Goal: Task Accomplishment & Management: Use online tool/utility

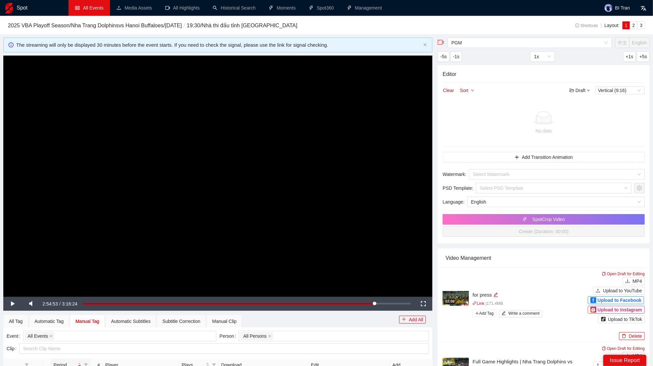
click at [103, 11] on link "All Events" at bounding box center [89, 7] width 28 height 5
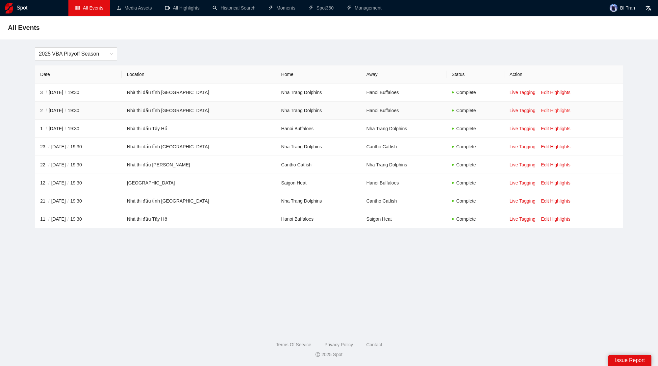
click at [560, 110] on link "Edit Highlights" at bounding box center [556, 110] width 30 height 5
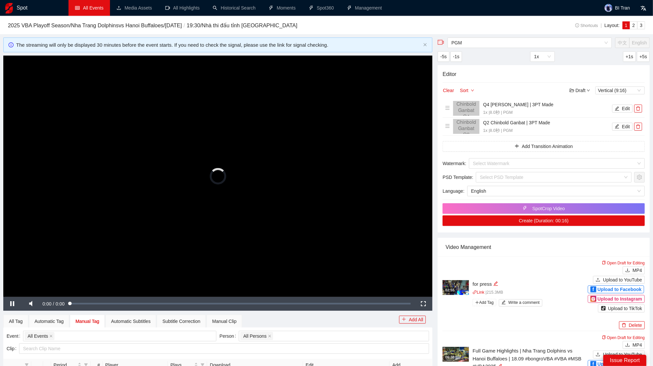
click at [183, 128] on video "Video Player" at bounding box center [217, 176] width 429 height 241
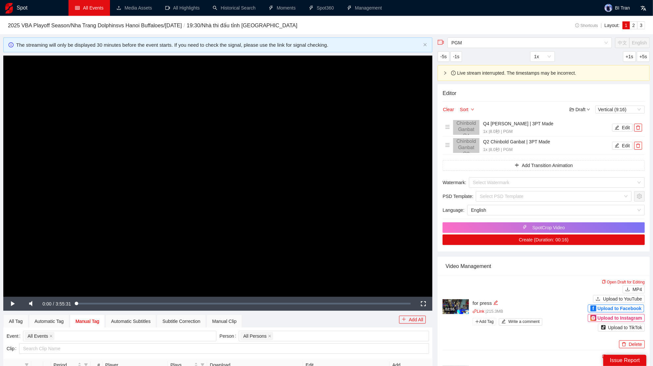
click at [88, 5] on link "All Events" at bounding box center [89, 7] width 28 height 5
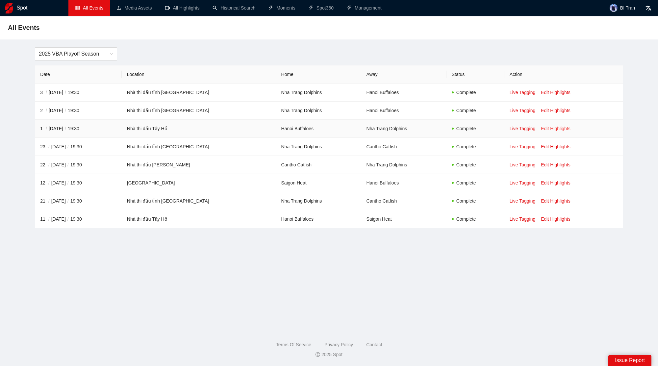
click at [548, 127] on link "Edit Highlights" at bounding box center [556, 128] width 30 height 5
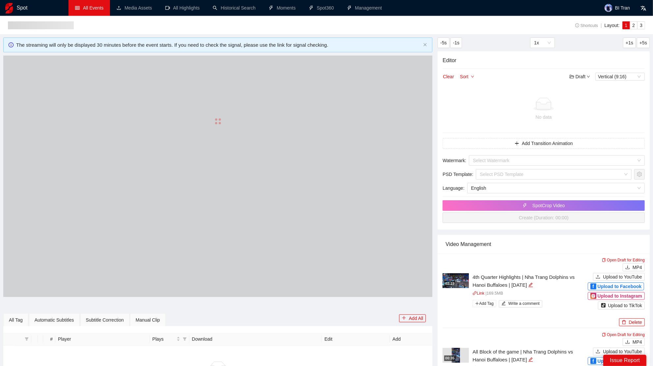
click at [346, 168] on div at bounding box center [217, 122] width 429 height 132
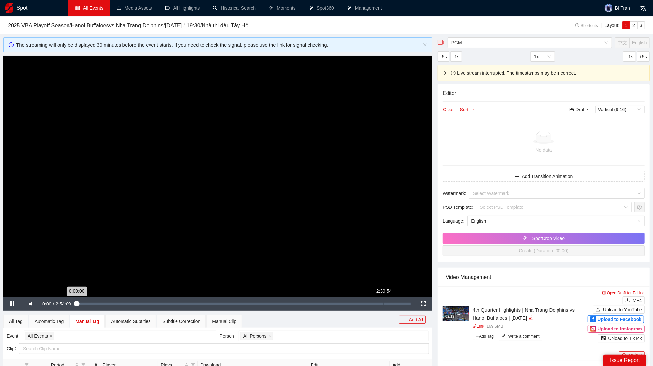
click at [384, 302] on div "Loaded : 0.06% 2:39:54 0:00:00" at bounding box center [243, 304] width 341 height 14
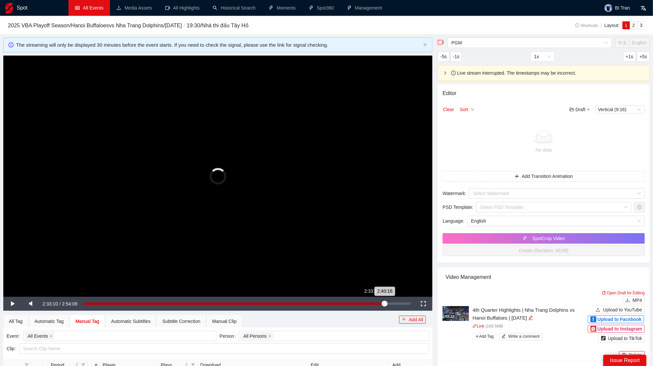
click at [371, 304] on div "2:33:10" at bounding box center [371, 304] width 0 height 2
click at [376, 304] on div "Loaded : 88.08% 2:35:26 2:35:26" at bounding box center [247, 304] width 328 height 2
click at [379, 303] on div "2:37:11" at bounding box center [231, 304] width 296 height 2
click at [377, 303] on div "2:37:12" at bounding box center [231, 304] width 296 height 2
click at [381, 303] on div "Loaded : 0.00% 2:38:03 2:38:14" at bounding box center [247, 304] width 328 height 2
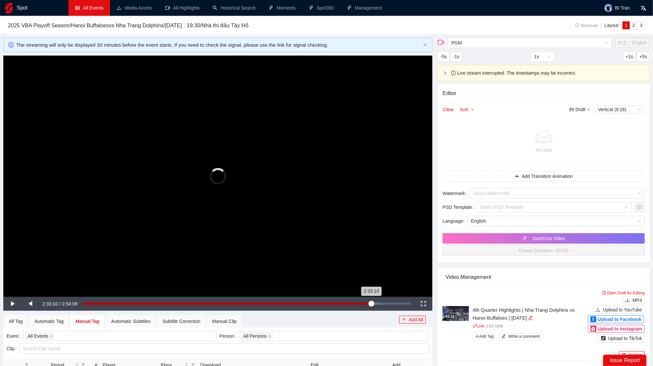
click at [371, 303] on div "Loaded : 90.88% 2:33:10 2:33:10" at bounding box center [247, 304] width 328 height 2
click at [371, 304] on div "2:33:10" at bounding box center [227, 304] width 288 height 2
click at [373, 303] on div "2:34:24" at bounding box center [228, 304] width 290 height 2
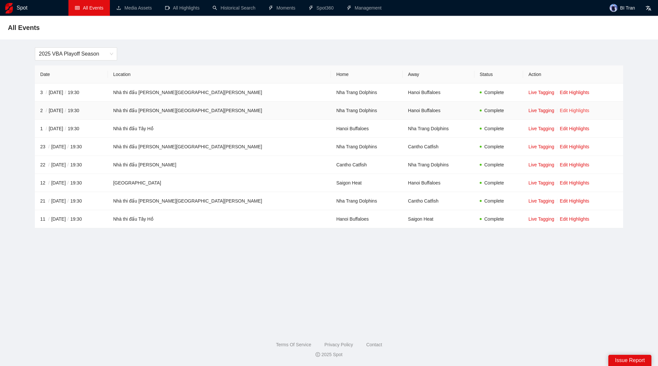
click at [560, 110] on link "Edit Highlights" at bounding box center [575, 110] width 30 height 5
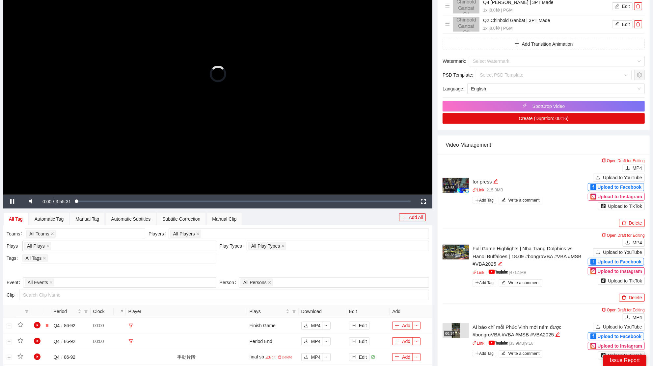
scroll to position [96, 0]
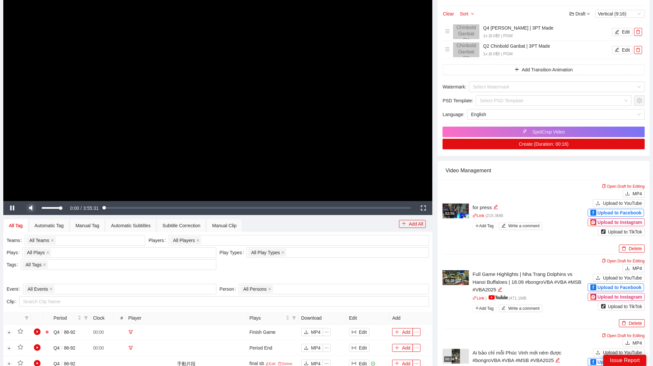
click at [32, 208] on span "Video Player" at bounding box center [31, 208] width 18 height 0
click at [371, 210] on div "Loaded : 0.04% 3:27:20 0:00:01" at bounding box center [243, 208] width 341 height 14
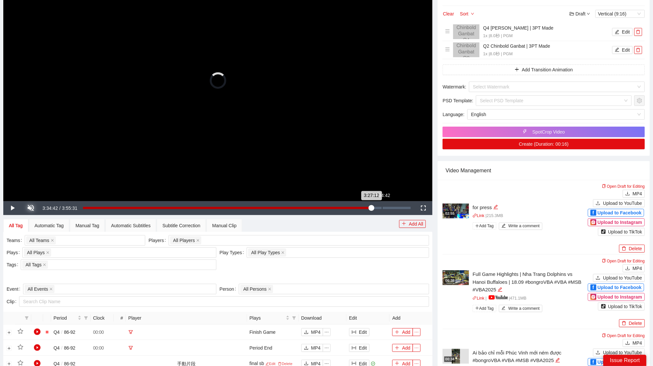
click at [382, 208] on div "3:34:42" at bounding box center [382, 208] width 0 height 2
click at [387, 204] on div "Loaded : 91.26% 3:38:29 3:34:44" at bounding box center [247, 208] width 334 height 14
click at [392, 207] on div "Loaded : 92.87% 3:42:02 3:38:44" at bounding box center [247, 208] width 328 height 2
click at [394, 207] on div "3:43:42" at bounding box center [238, 208] width 311 height 2
click at [398, 207] on div "Loaded : 94.99% 3:46:18 3:46:18" at bounding box center [247, 208] width 328 height 2
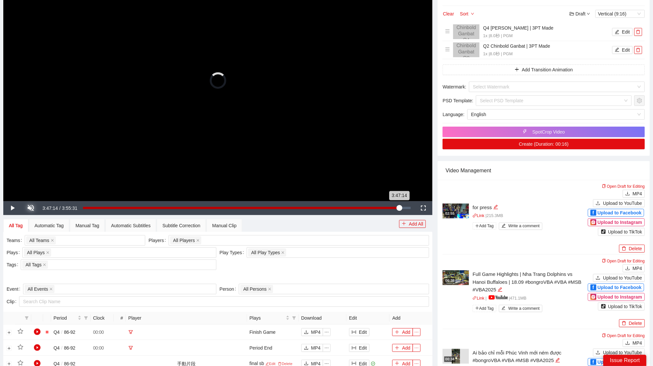
click at [399, 207] on div "3:47:14" at bounding box center [241, 208] width 316 height 2
click at [399, 207] on div "3:47:15" at bounding box center [241, 208] width 316 height 2
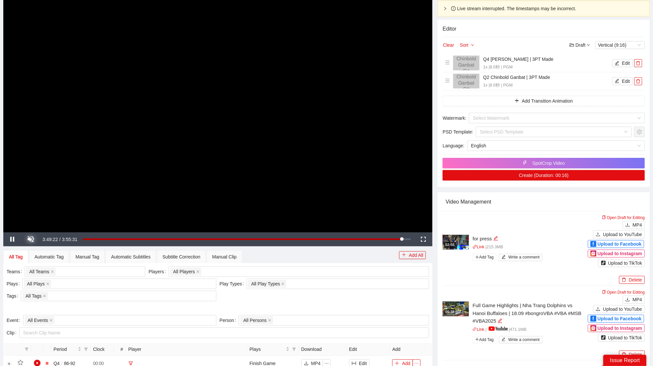
scroll to position [64, 0]
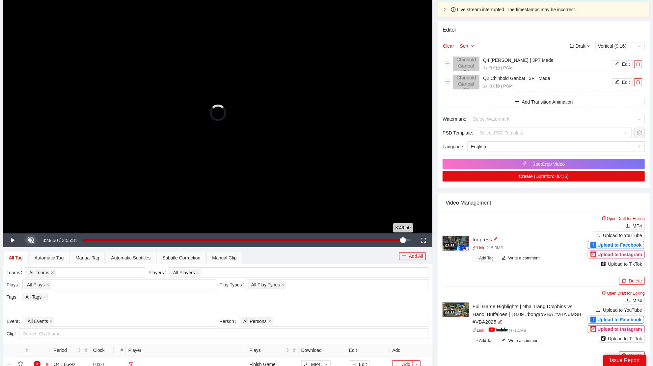
click at [403, 239] on div "3:49:50" at bounding box center [243, 240] width 320 height 2
click at [404, 240] on div "3:50:47" at bounding box center [243, 240] width 321 height 2
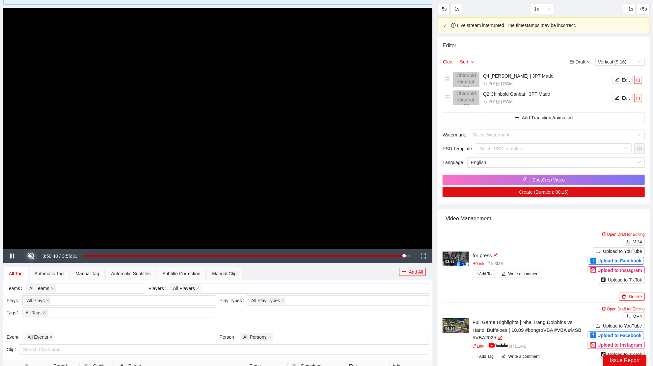
scroll to position [40, 0]
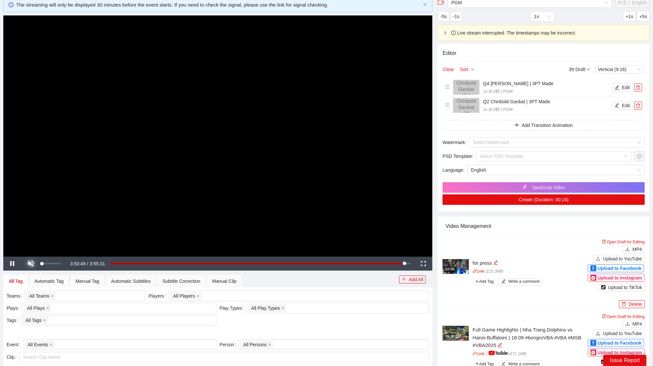
click at [34, 264] on span "Video Player" at bounding box center [31, 264] width 18 height 0
drag, startPoint x: 48, startPoint y: 264, endPoint x: 54, endPoint y: 264, distance: 5.6
click at [54, 264] on div "67%" at bounding box center [51, 264] width 23 height 14
click at [257, 145] on video "Video Player" at bounding box center [217, 135] width 429 height 241
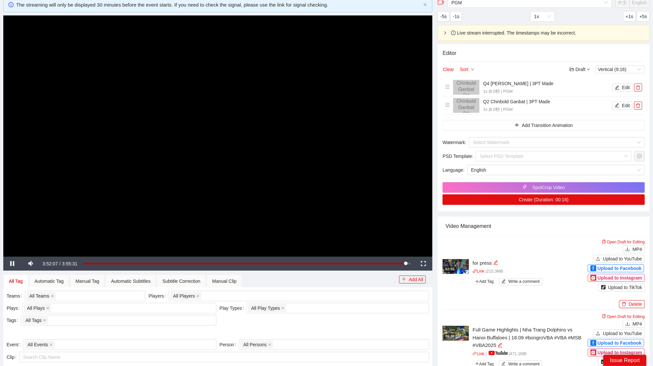
click at [257, 145] on video "Video Player" at bounding box center [217, 135] width 429 height 241
click at [233, 284] on div "Manual Clip" at bounding box center [224, 281] width 24 height 7
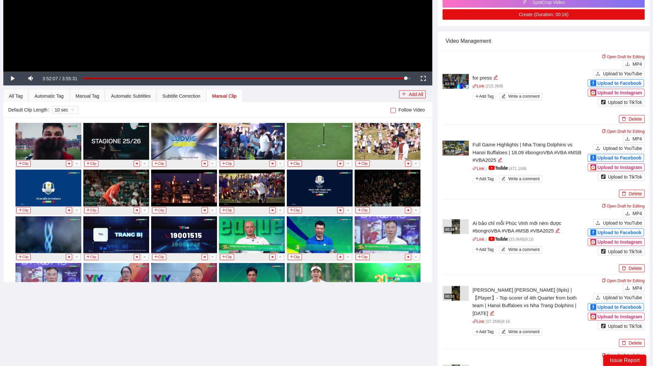
scroll to position [6050, 0]
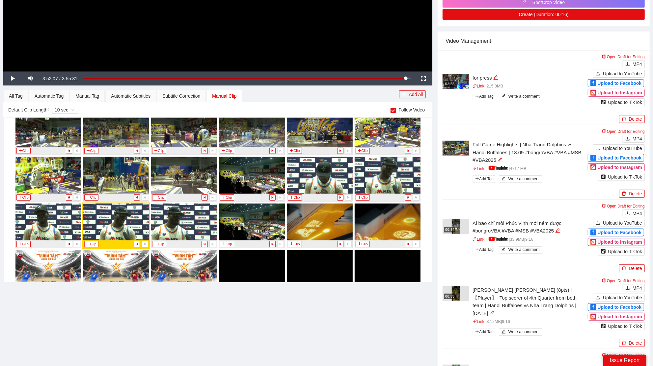
click at [93, 241] on button "Clip" at bounding box center [91, 244] width 14 height 6
click at [87, 97] on div "Manual Tag" at bounding box center [87, 95] width 24 height 7
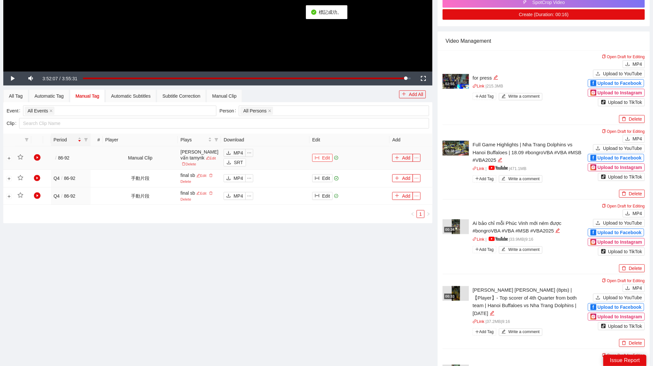
click at [323, 157] on button "Edit" at bounding box center [322, 158] width 20 height 8
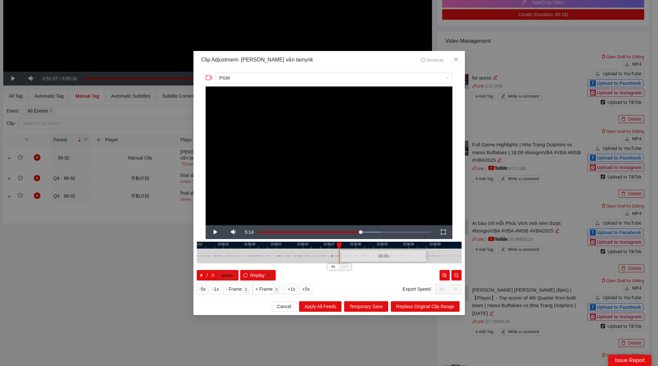
drag, startPoint x: 345, startPoint y: 255, endPoint x: 399, endPoint y: 257, distance: 54.3
click at [399, 257] on div "10.0 s" at bounding box center [383, 256] width 88 height 13
drag, startPoint x: 450, startPoint y: 244, endPoint x: 319, endPoint y: 262, distance: 131.9
click at [319, 262] on div "21:56:24 21:56:27 21:56:30 21:56:33 21:56:36 21:56:39 21:56:42 21:56:45 21:56:4…" at bounding box center [329, 261] width 265 height 39
drag, startPoint x: 242, startPoint y: 258, endPoint x: 275, endPoint y: 259, distance: 32.9
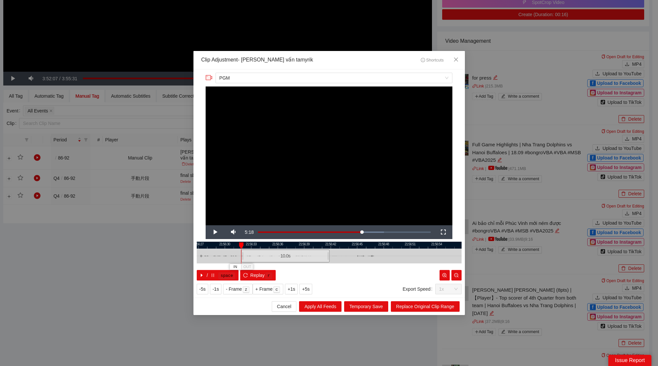
click at [275, 259] on div "10.0 s" at bounding box center [285, 256] width 88 height 13
click at [413, 308] on span "Replace Original Clip Range" at bounding box center [425, 306] width 58 height 7
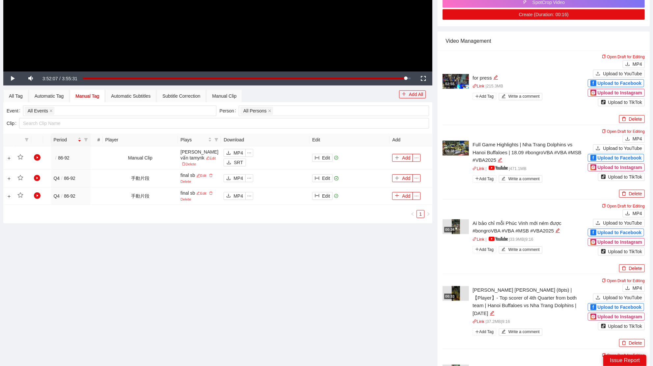
scroll to position [0, 0]
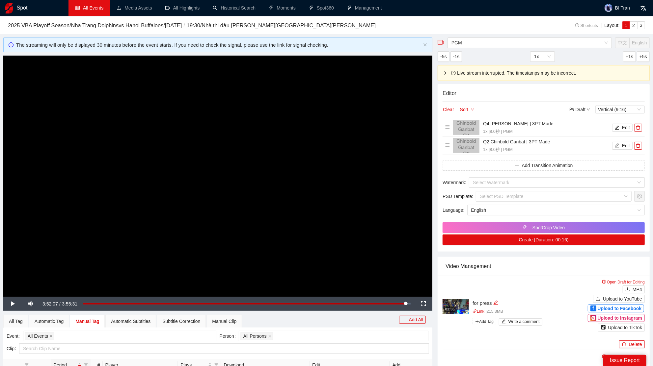
click at [89, 11] on link "All Events" at bounding box center [89, 7] width 28 height 5
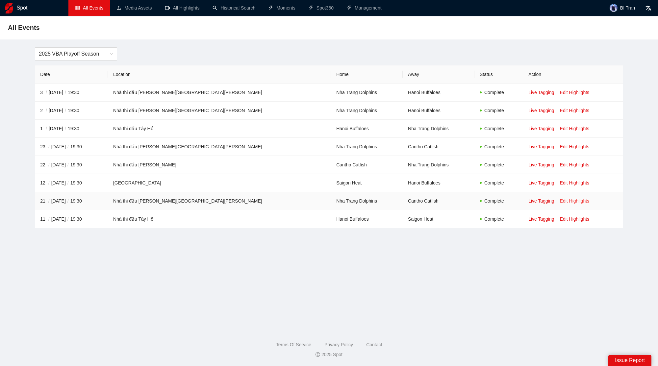
click at [560, 199] on link "Edit Highlights" at bounding box center [575, 200] width 30 height 5
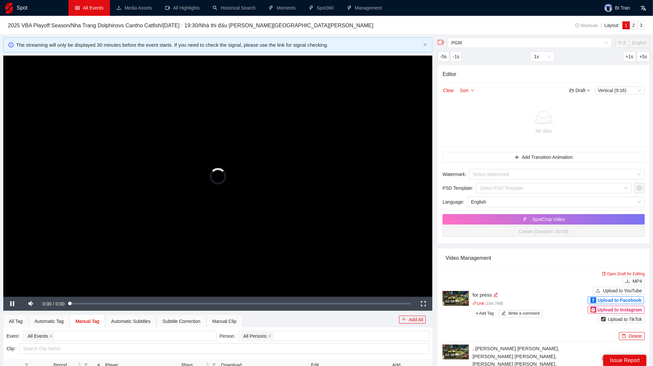
click at [299, 182] on video "Video Player" at bounding box center [217, 176] width 429 height 241
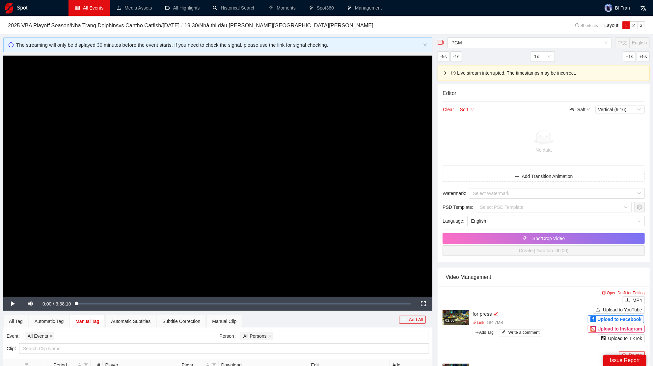
click at [297, 236] on video "Video Player" at bounding box center [217, 176] width 429 height 241
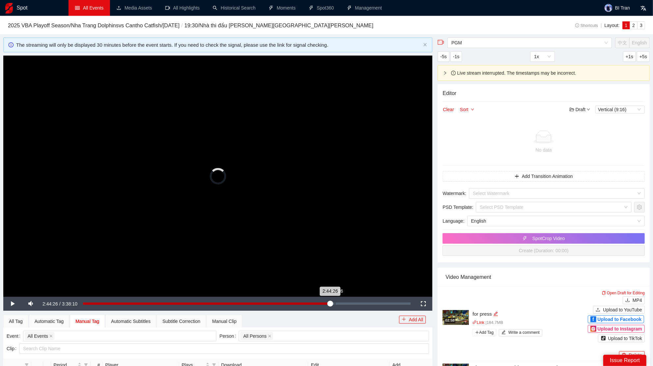
click at [328, 306] on div "Loaded : 0.05% 2:44:26 2:44:26" at bounding box center [247, 304] width 334 height 14
click at [339, 307] on div "Loaded : 75.43% 2:50:25 2:44:27" at bounding box center [247, 304] width 334 height 14
click at [356, 307] on div "Loaded : 0.00% 3:01:48 3:01:48" at bounding box center [247, 304] width 334 height 14
click at [373, 307] on div "Loaded : 0.00% 3:12:45 3:12:45" at bounding box center [247, 304] width 334 height 14
click at [382, 306] on div "Loaded : 0.00% 3:19:19 3:19:19" at bounding box center [247, 304] width 334 height 14
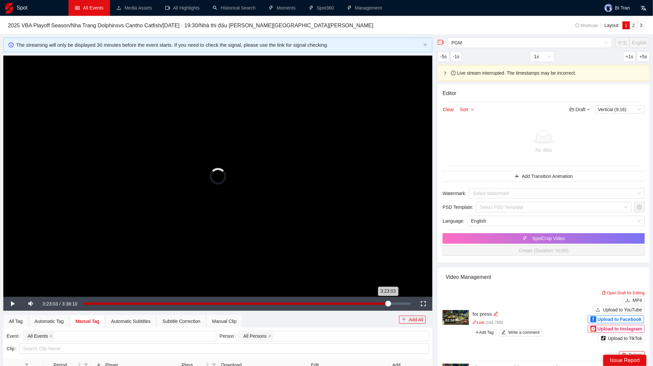
click at [388, 302] on div "Loaded : 91.43% 3:23:03 3:23:03" at bounding box center [247, 304] width 334 height 14
click at [362, 231] on video "Video Player" at bounding box center [217, 176] width 429 height 241
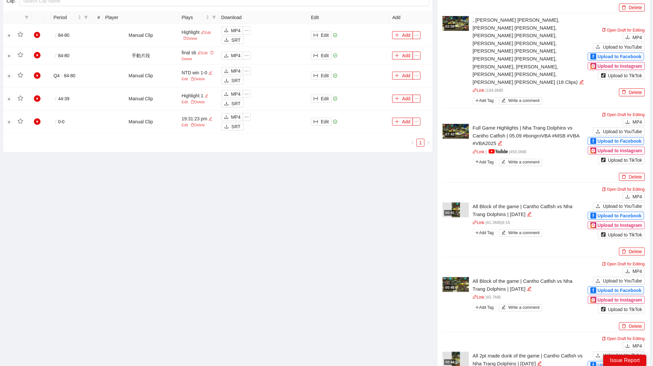
scroll to position [239, 0]
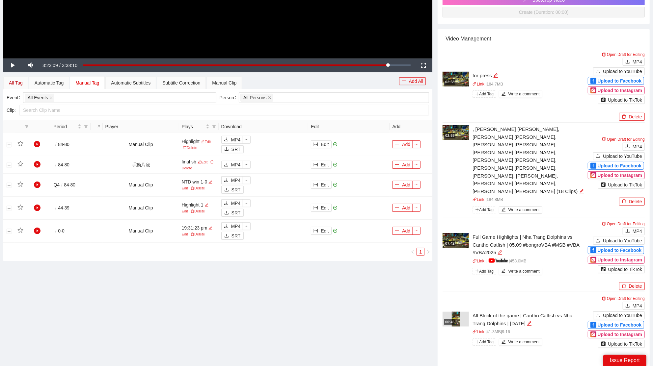
click at [16, 84] on div "All Tag" at bounding box center [16, 82] width 14 height 7
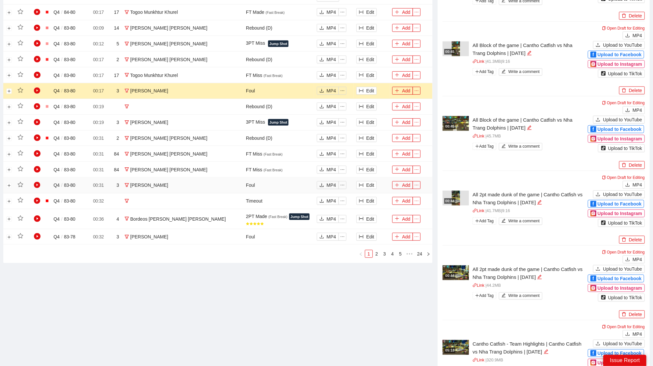
scroll to position [514, 0]
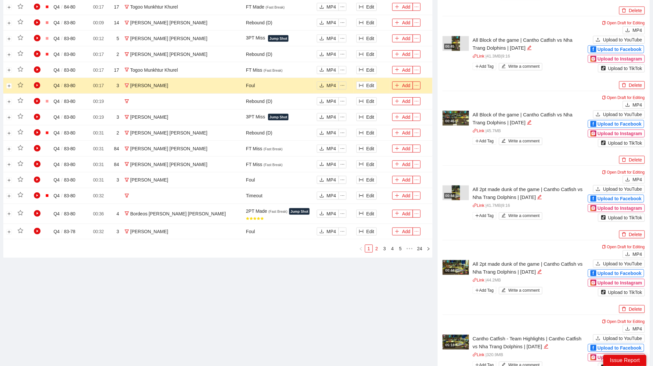
click at [375, 246] on link "2" at bounding box center [376, 248] width 7 height 7
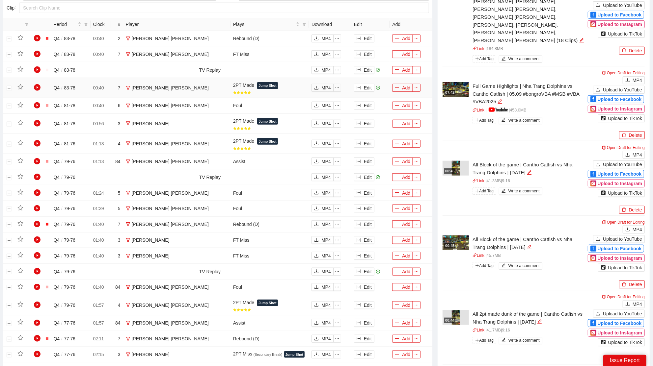
scroll to position [387, 0]
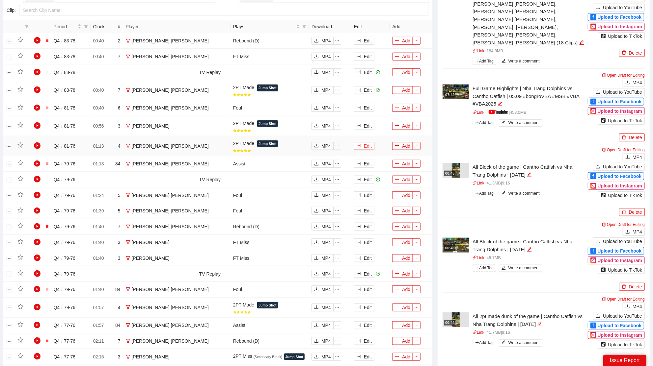
click at [366, 145] on button "Edit" at bounding box center [364, 146] width 20 height 8
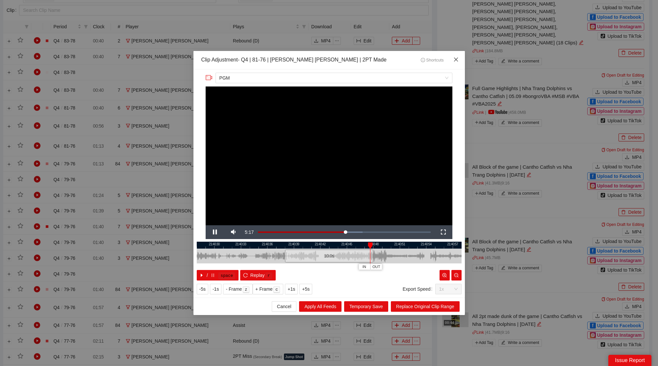
click at [459, 61] on span "Close" at bounding box center [456, 60] width 18 height 18
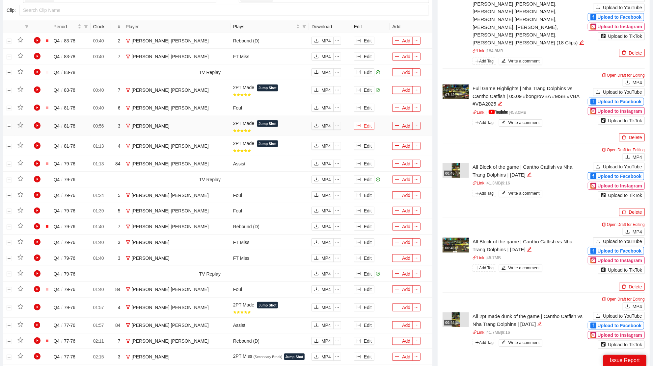
click at [367, 125] on button "Edit" at bounding box center [364, 126] width 20 height 8
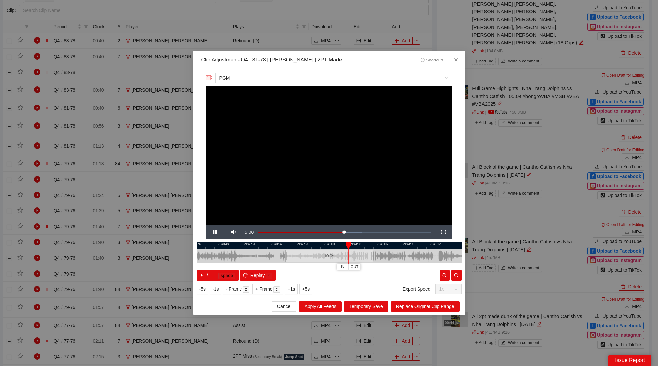
click at [461, 51] on span "Close" at bounding box center [456, 60] width 18 height 18
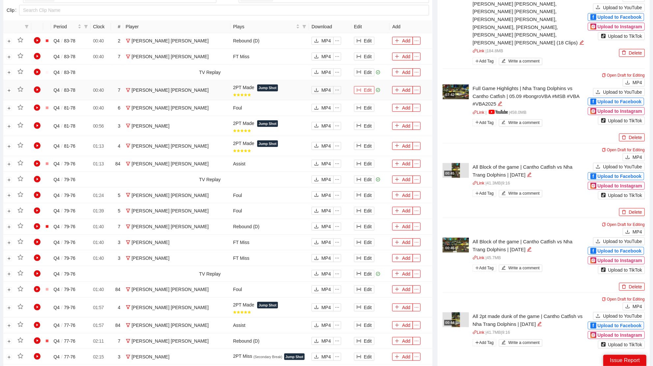
click at [368, 88] on button "Edit" at bounding box center [364, 90] width 20 height 8
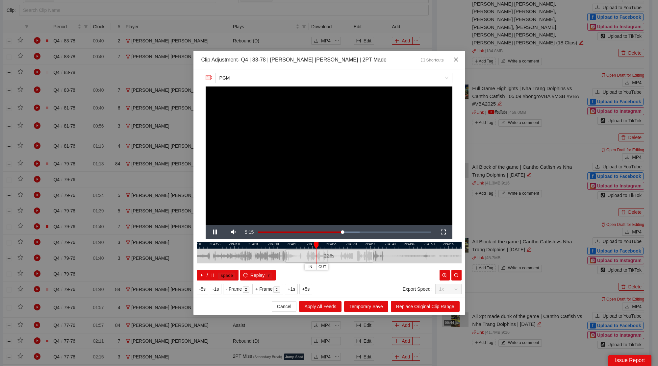
click at [455, 59] on icon "close" at bounding box center [456, 60] width 4 height 4
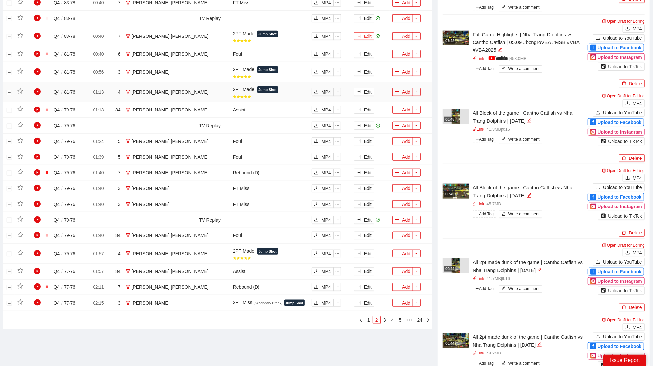
scroll to position [446, 0]
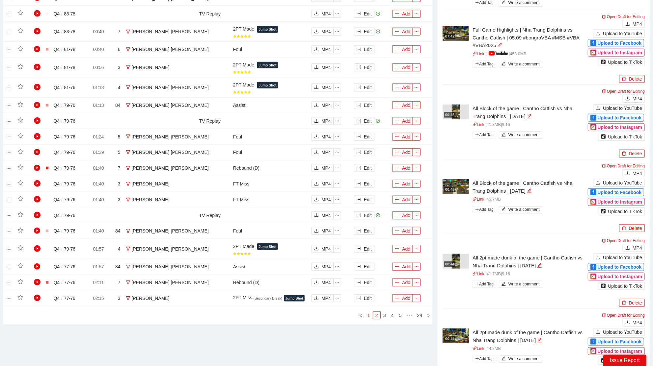
click at [367, 315] on link "1" at bounding box center [368, 315] width 7 height 7
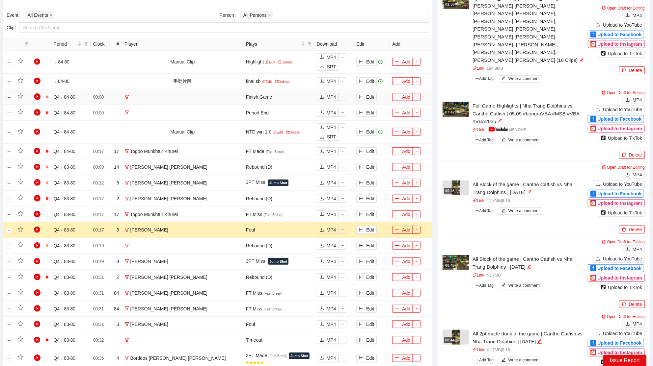
scroll to position [265, 0]
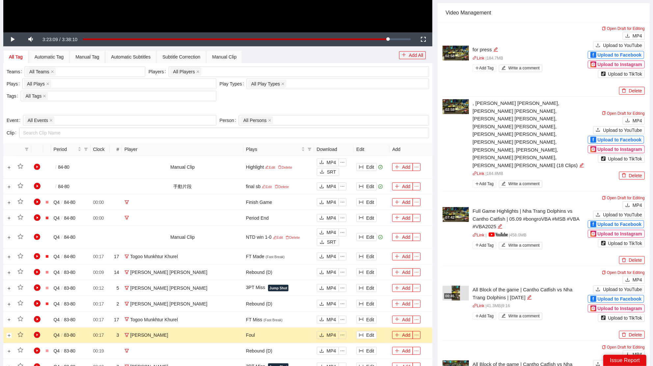
click at [455, 215] on div "07:42" at bounding box center [449, 218] width 11 height 6
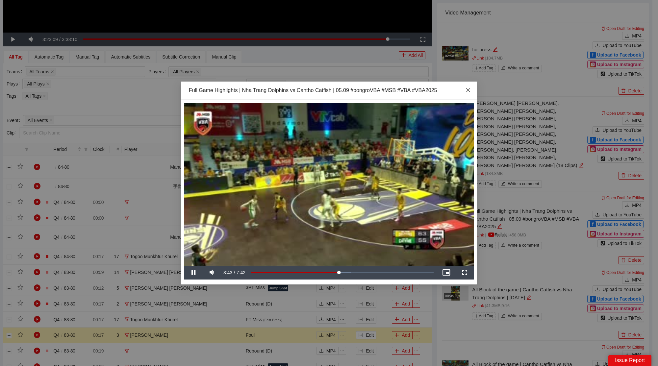
click at [473, 89] on span "Close" at bounding box center [469, 91] width 18 height 18
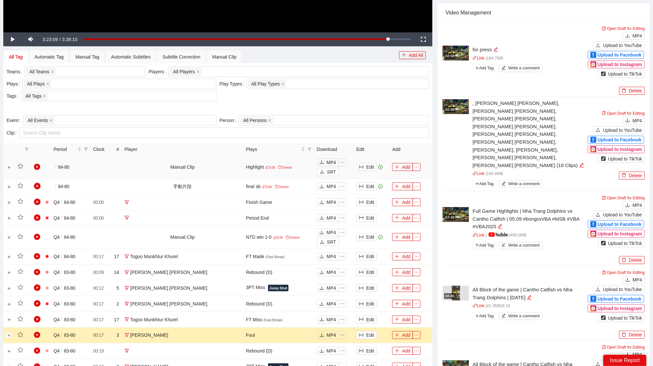
scroll to position [0, 0]
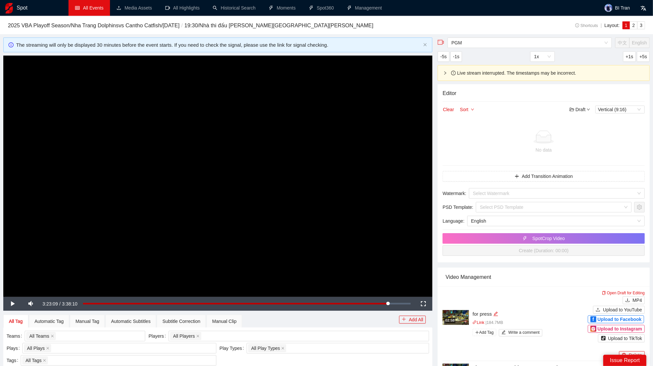
click at [80, 8] on link "All Events" at bounding box center [89, 7] width 28 height 5
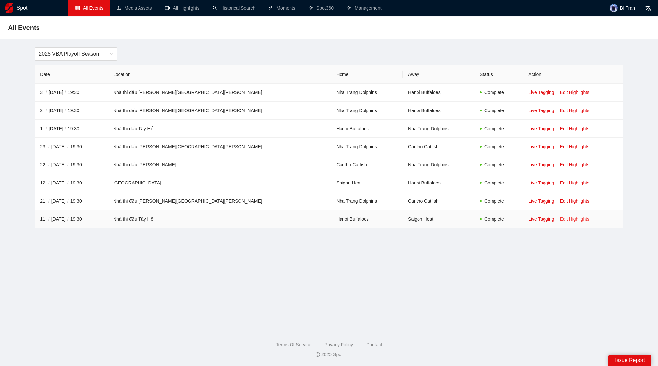
click at [560, 217] on link "Edit Highlights" at bounding box center [575, 219] width 30 height 5
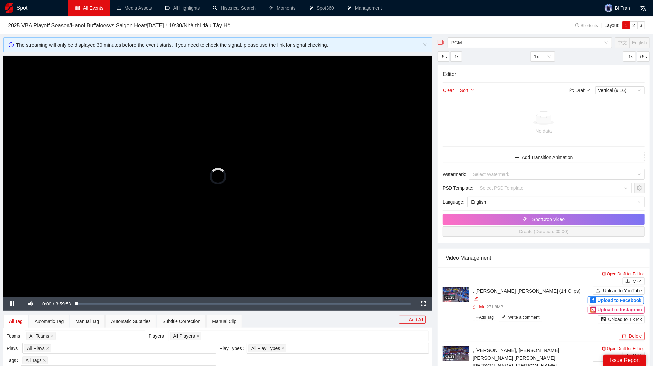
click at [230, 159] on video "Video Player" at bounding box center [217, 176] width 429 height 241
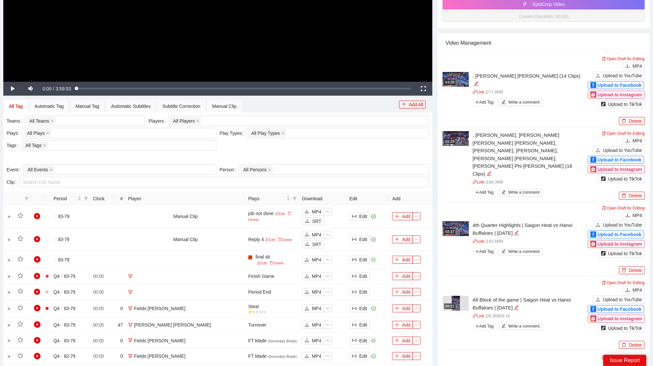
scroll to position [218, 0]
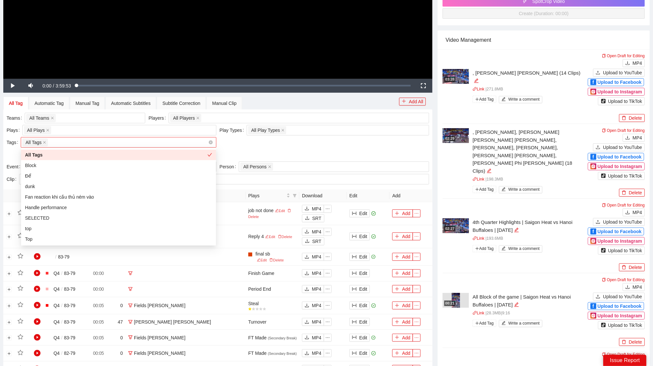
click at [76, 141] on div "All Tags" at bounding box center [114, 142] width 185 height 9
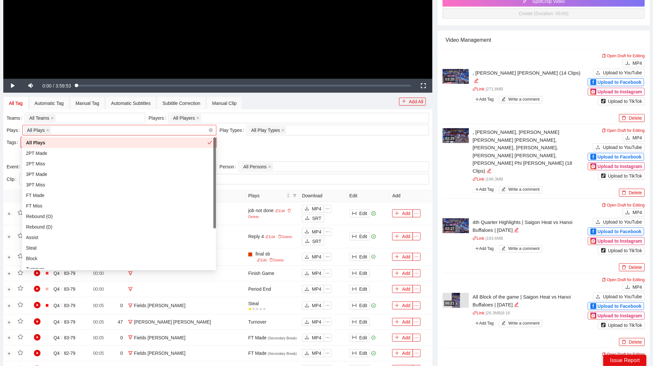
click at [81, 131] on div "All Plays + 0 ..." at bounding box center [116, 130] width 184 height 9
click at [56, 153] on div "2PT Made" at bounding box center [119, 153] width 186 height 7
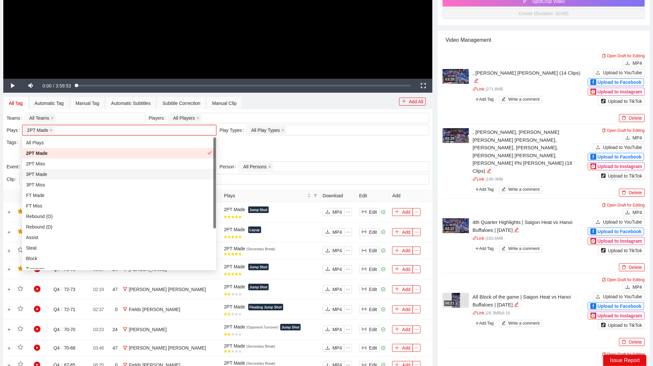
click at [56, 172] on div "3PT Made" at bounding box center [119, 174] width 186 height 7
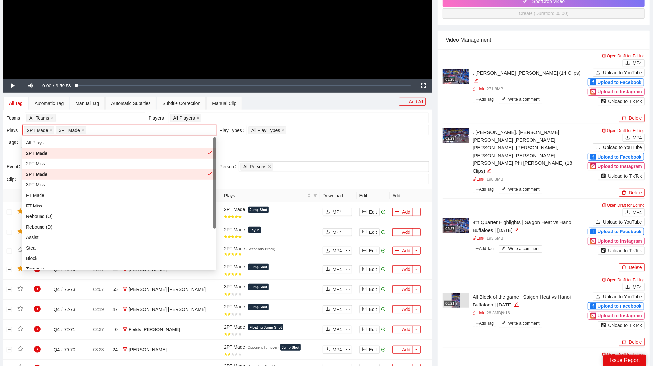
click at [269, 152] on div at bounding box center [218, 154] width 422 height 11
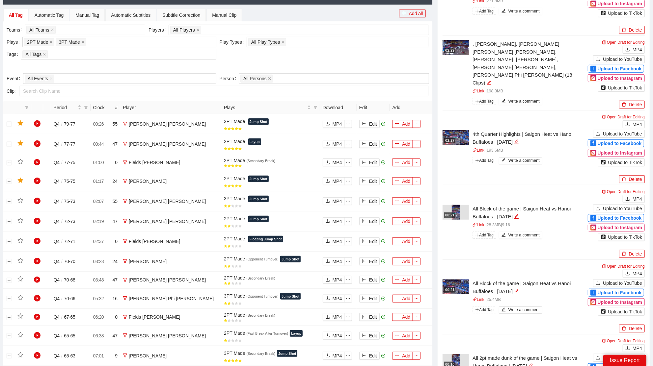
scroll to position [311, 0]
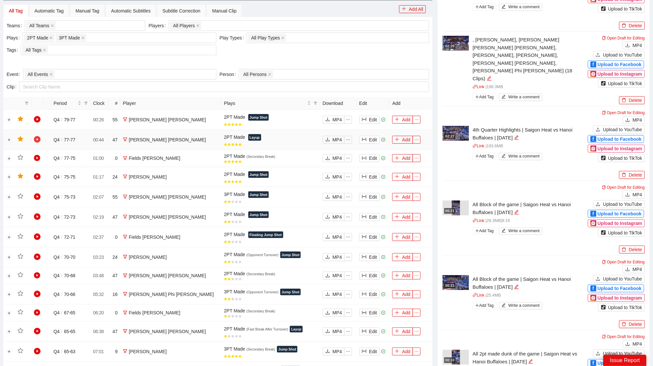
click at [40, 138] on icon "play-circle" at bounding box center [37, 139] width 7 height 7
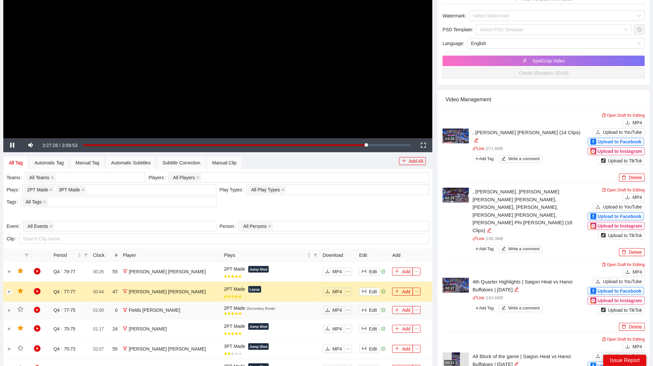
scroll to position [167, 0]
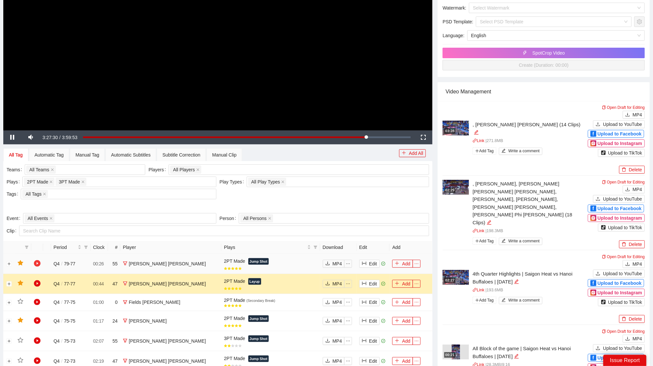
click at [38, 264] on icon "play-circle" at bounding box center [37, 263] width 7 height 7
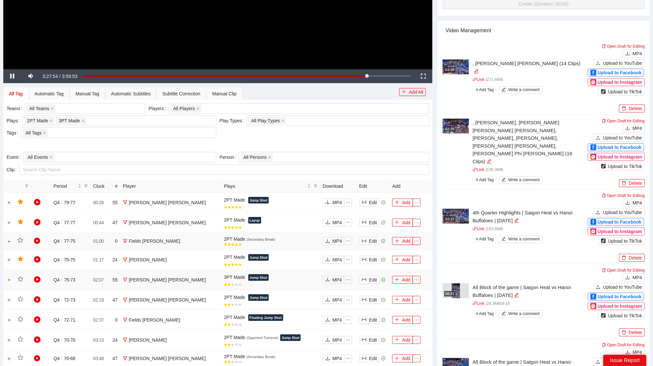
scroll to position [237, 0]
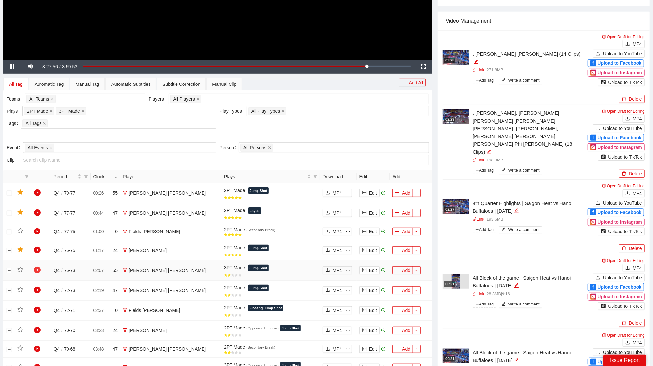
click at [38, 269] on icon "play-circle" at bounding box center [37, 270] width 7 height 7
click at [38, 247] on icon "play-circle" at bounding box center [37, 250] width 7 height 7
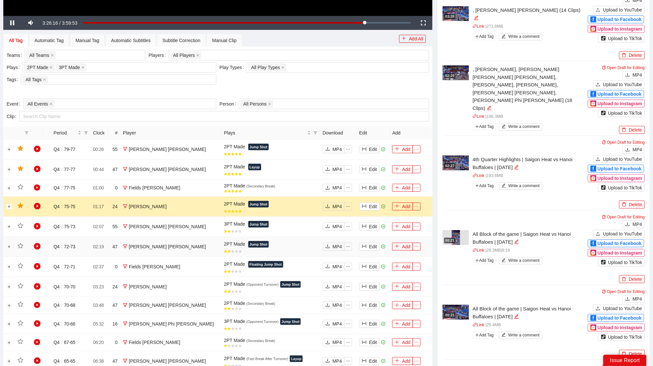
scroll to position [284, 0]
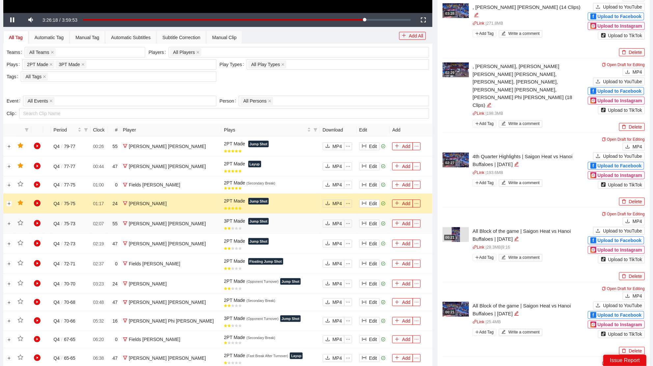
click at [42, 223] on td at bounding box center [37, 224] width 12 height 20
click at [38, 222] on icon "play-circle" at bounding box center [37, 223] width 7 height 7
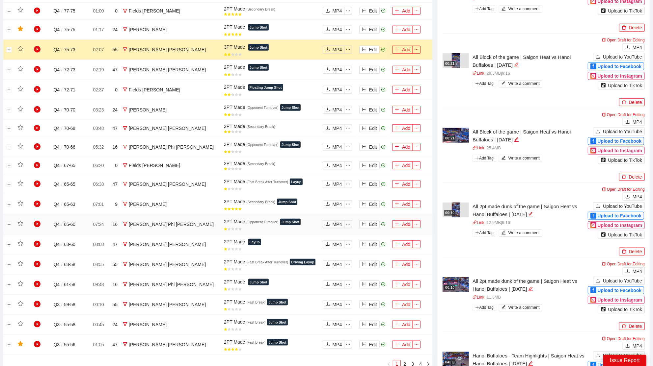
scroll to position [465, 0]
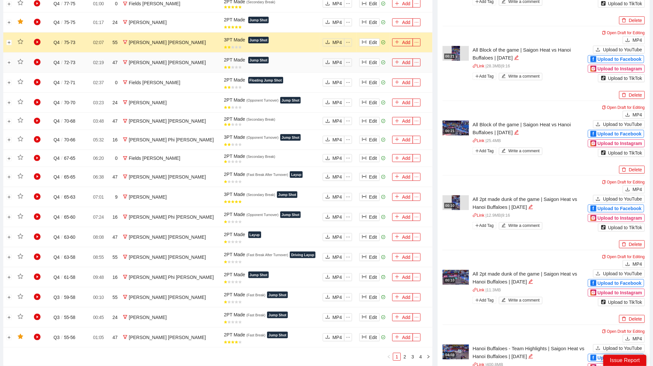
click at [33, 60] on td at bounding box center [37, 63] width 12 height 20
click at [35, 60] on icon "play-circle" at bounding box center [37, 62] width 7 height 7
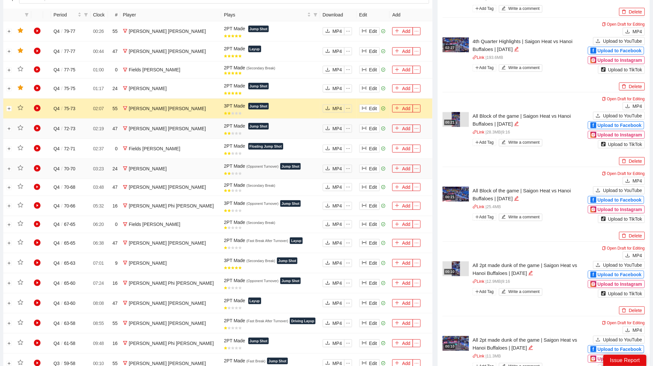
scroll to position [414, 0]
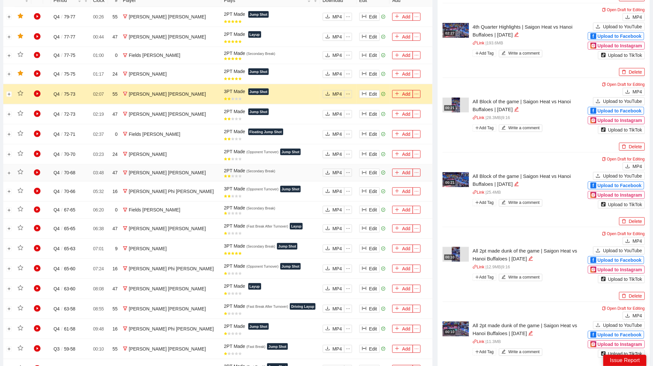
click at [40, 176] on td at bounding box center [37, 173] width 12 height 17
click at [40, 173] on icon "play-circle" at bounding box center [37, 173] width 7 height 7
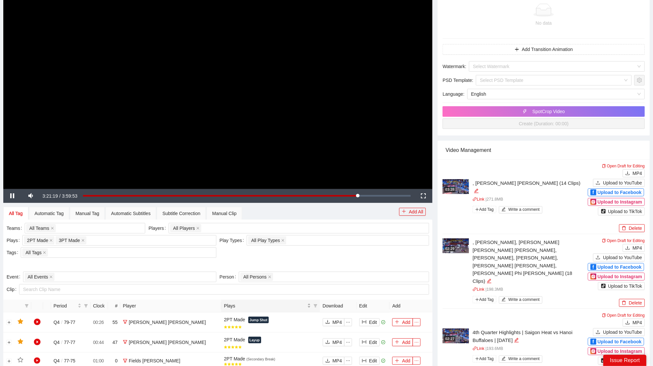
scroll to position [29, 0]
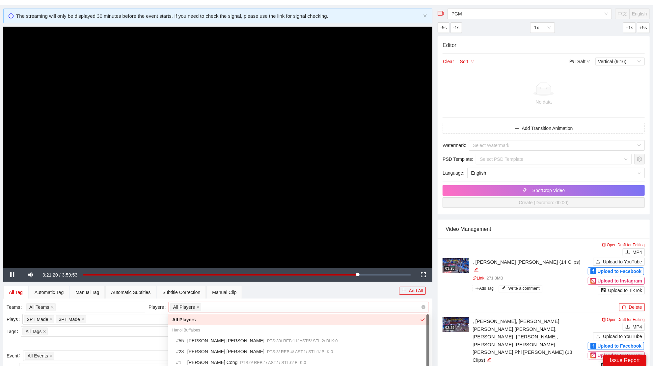
click at [257, 307] on div "All Players" at bounding box center [295, 307] width 251 height 9
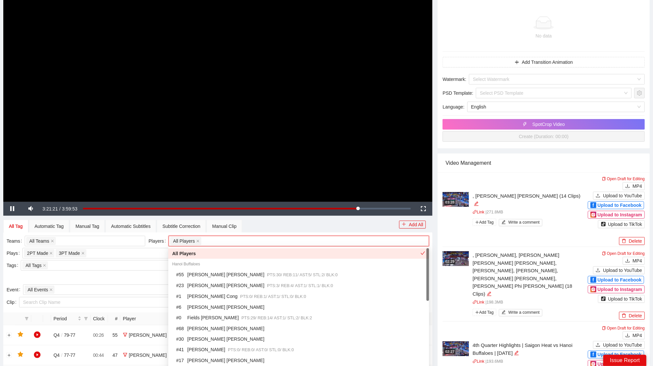
scroll to position [96, 0]
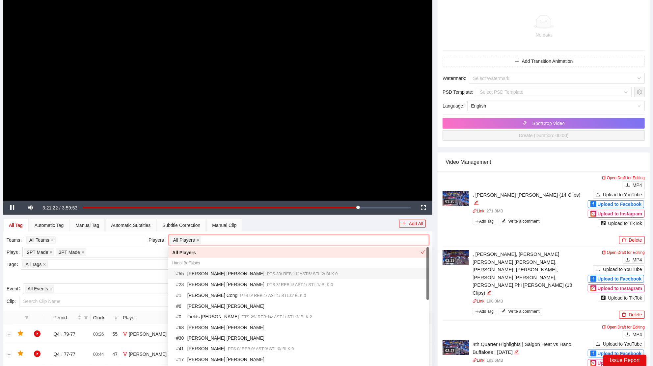
click at [267, 274] on span "PTS: 30 / REB: 11 / AST: 5 / STL: 2 / BLK: 0" at bounding box center [302, 274] width 70 height 5
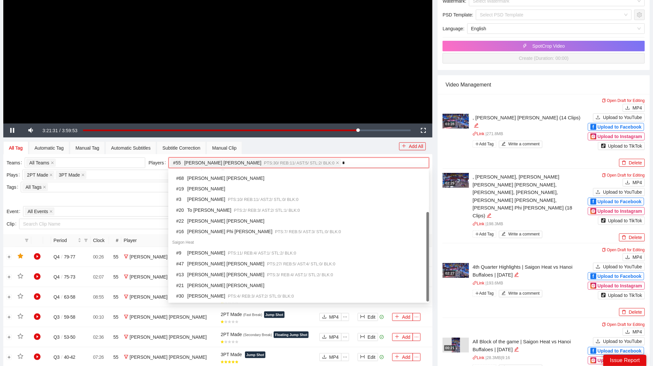
scroll to position [0, 0]
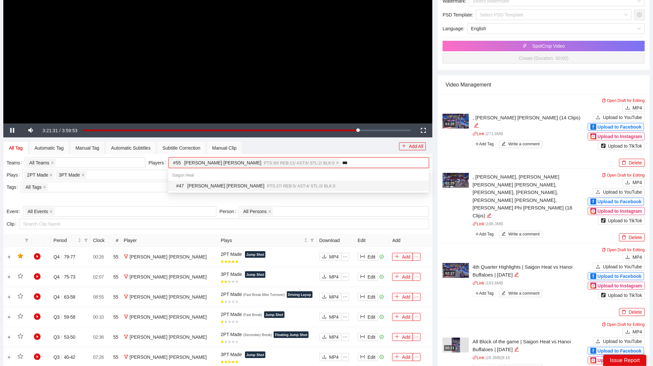
type input "****"
click at [259, 181] on div "# 47 [PERSON_NAME] [PERSON_NAME] PTS: 27 / REB: 5 / AST: 4 / STL: 0 / BLK: 0" at bounding box center [298, 186] width 261 height 11
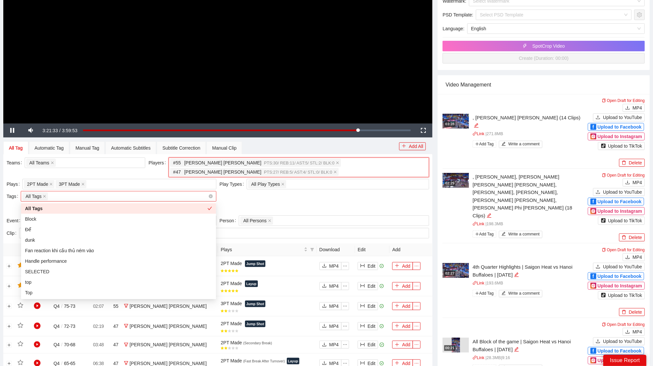
click at [101, 200] on div "All Tags" at bounding box center [114, 196] width 185 height 9
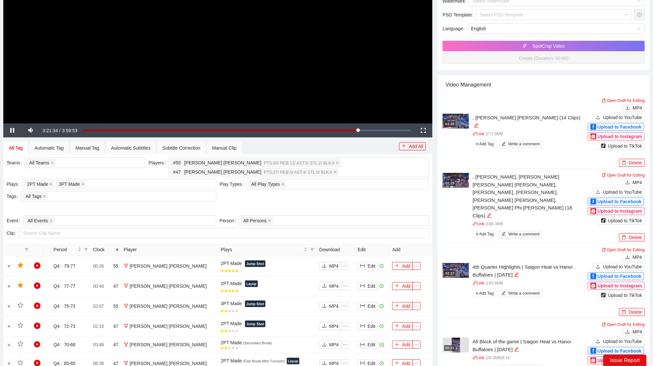
click at [248, 198] on div "Teams All Teams Players # 55 [PERSON_NAME] [PERSON_NAME] PTS: 30 / REB: 11 / AS…" at bounding box center [218, 187] width 426 height 58
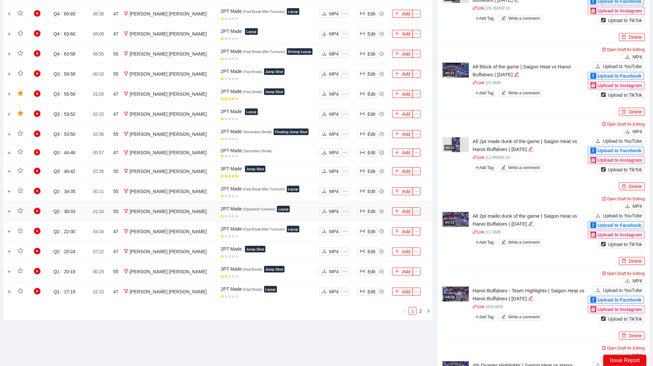
scroll to position [512, 0]
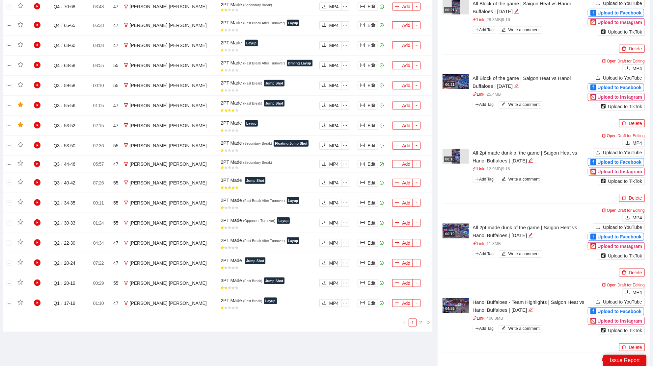
click at [418, 319] on link "2" at bounding box center [420, 322] width 7 height 7
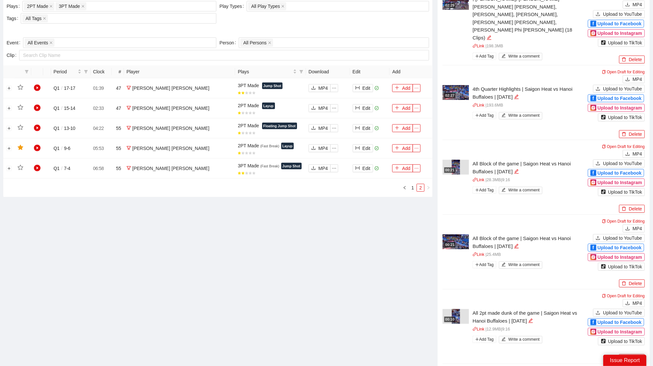
scroll to position [346, 0]
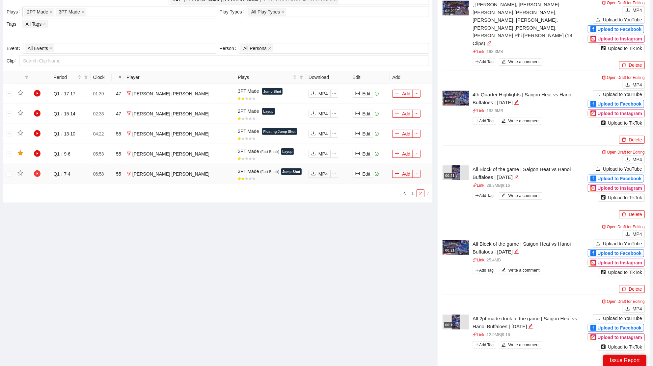
click at [37, 171] on icon "play-circle" at bounding box center [37, 174] width 7 height 7
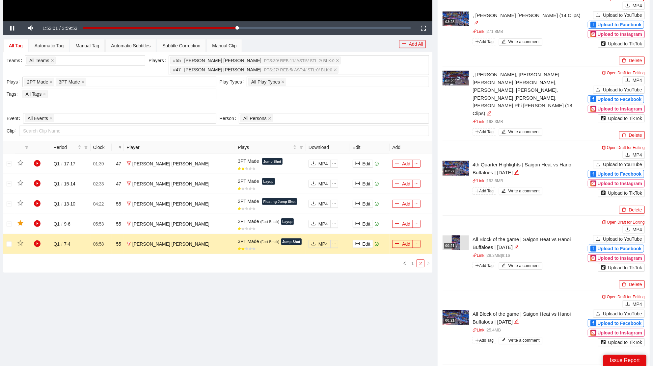
scroll to position [282, 0]
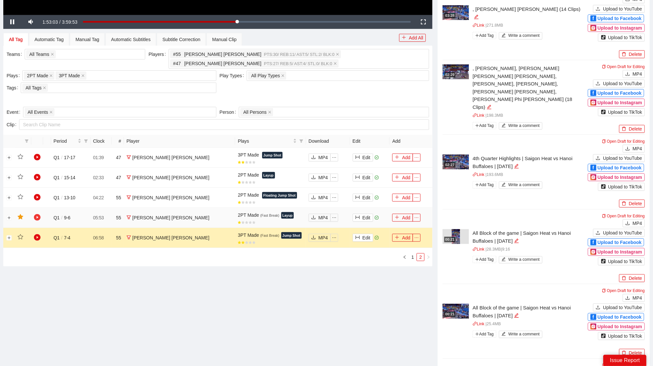
click at [38, 214] on icon "play-circle" at bounding box center [37, 217] width 7 height 7
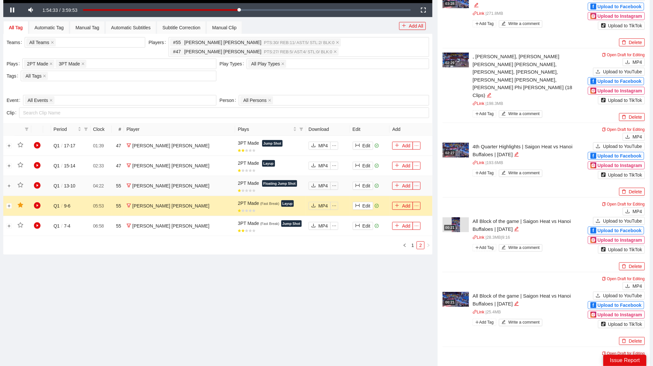
scroll to position [303, 0]
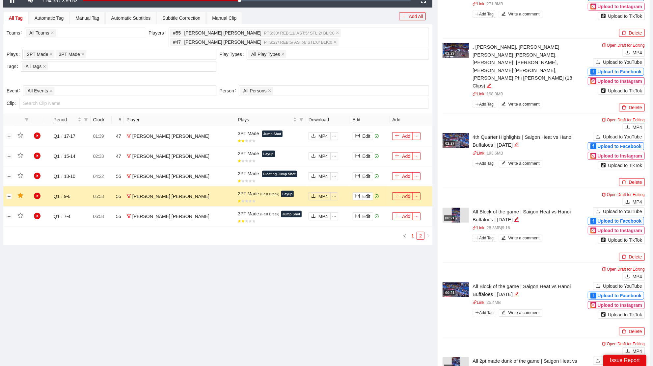
click at [409, 232] on link "1" at bounding box center [412, 235] width 7 height 7
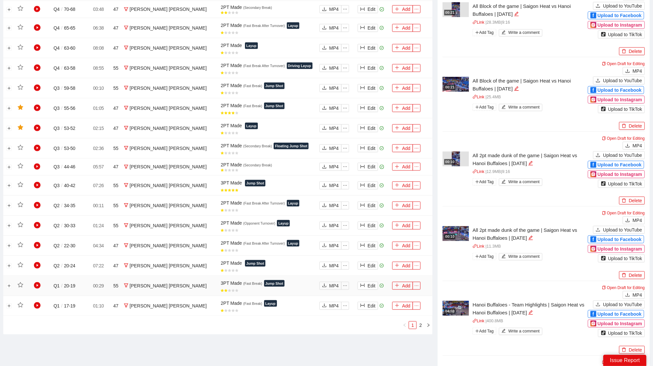
scroll to position [498, 0]
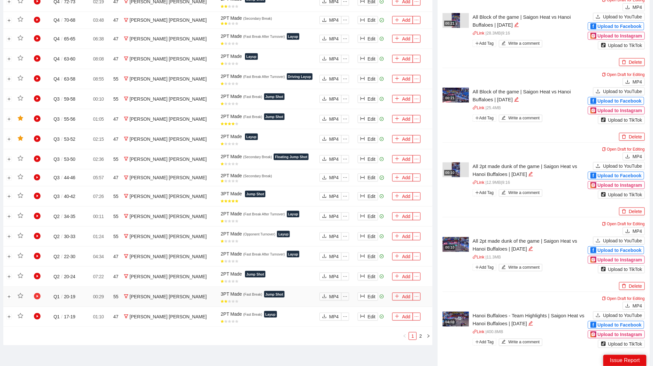
click at [39, 293] on icon "play-circle" at bounding box center [37, 296] width 7 height 7
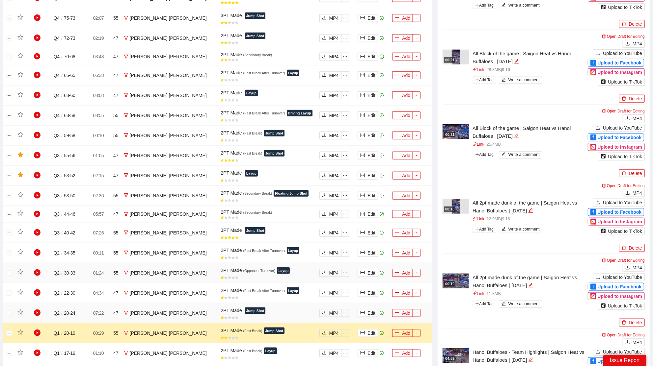
scroll to position [461, 0]
click at [36, 230] on icon "play-circle" at bounding box center [37, 233] width 7 height 7
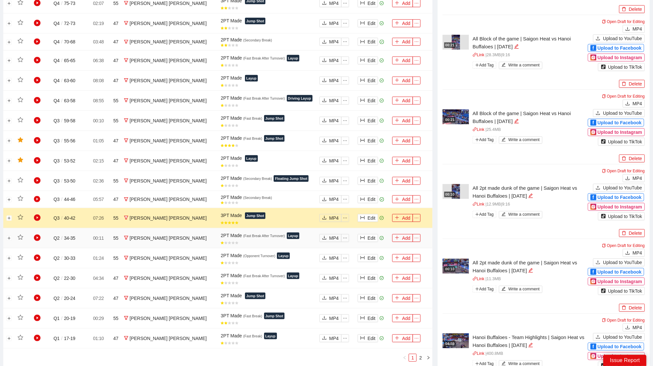
scroll to position [477, 0]
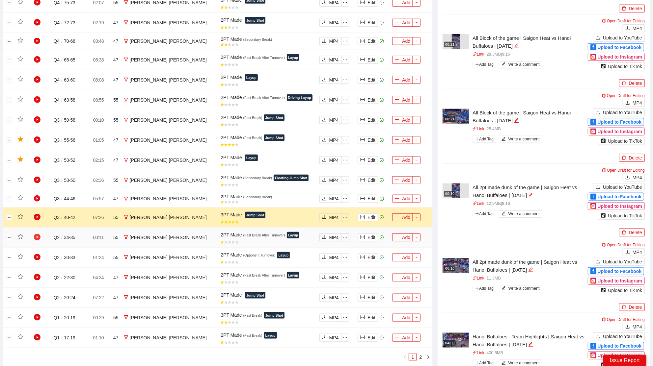
click at [34, 236] on icon "play-circle" at bounding box center [37, 237] width 7 height 7
click at [35, 236] on icon "play-circle" at bounding box center [37, 237] width 7 height 7
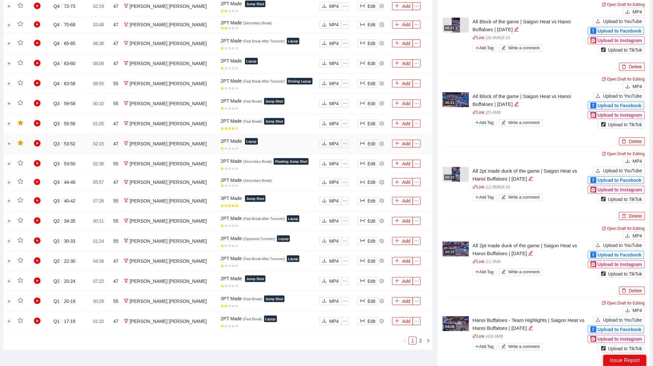
scroll to position [475, 0]
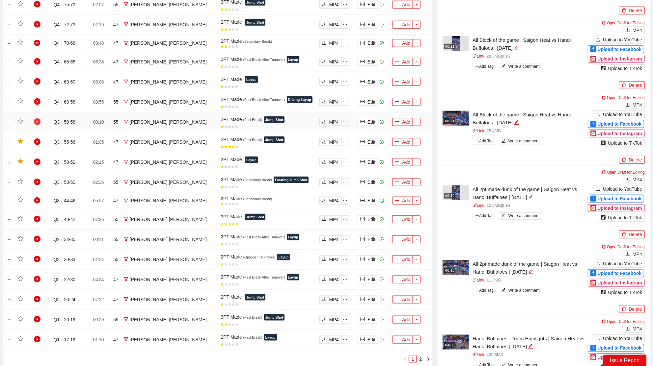
click at [38, 120] on icon "play-circle" at bounding box center [37, 122] width 7 height 7
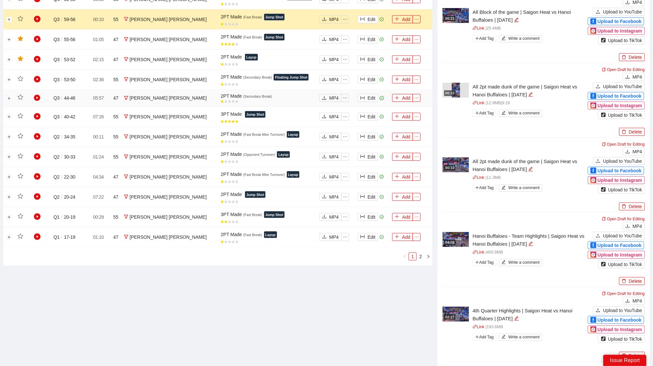
scroll to position [554, 0]
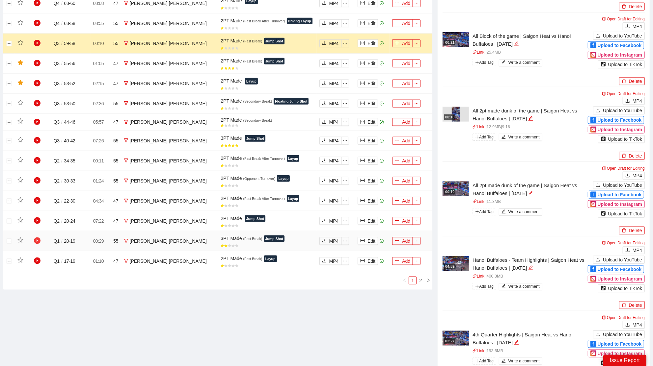
click at [38, 238] on icon "play-circle" at bounding box center [37, 241] width 7 height 7
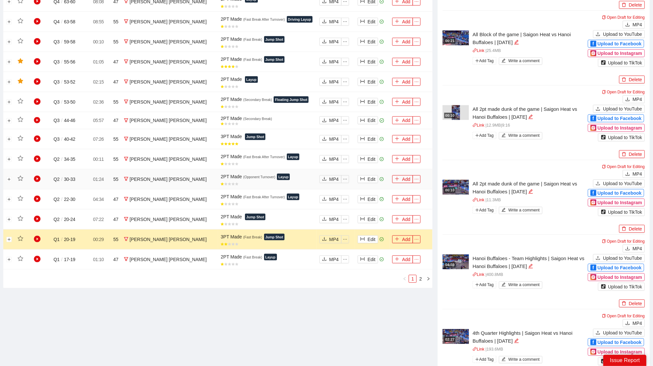
scroll to position [573, 0]
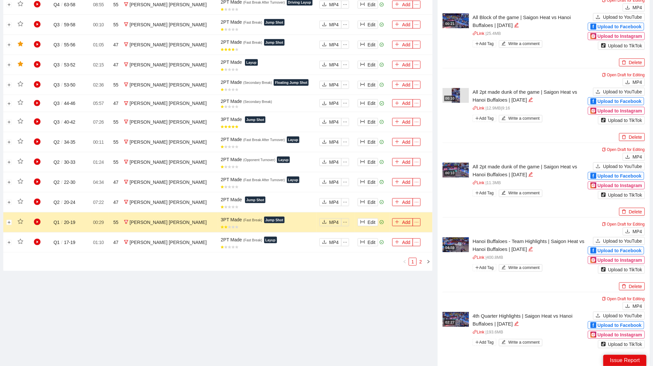
click at [417, 258] on link "2" at bounding box center [420, 261] width 7 height 7
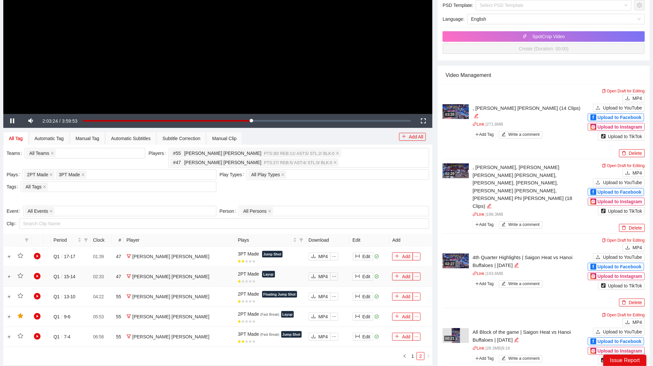
scroll to position [183, 0]
click at [39, 256] on icon "play-circle" at bounding box center [37, 256] width 7 height 7
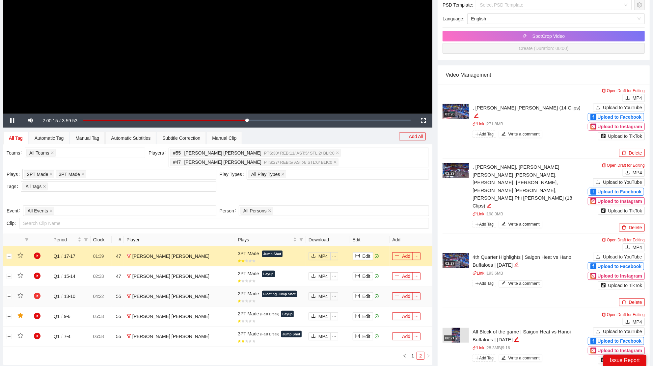
click at [36, 294] on icon "play-circle" at bounding box center [37, 296] width 7 height 7
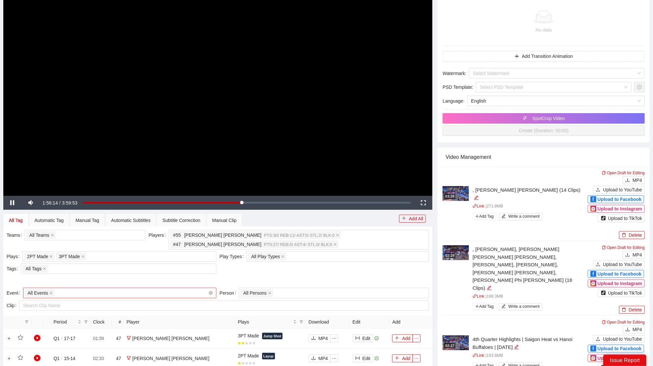
scroll to position [103, 0]
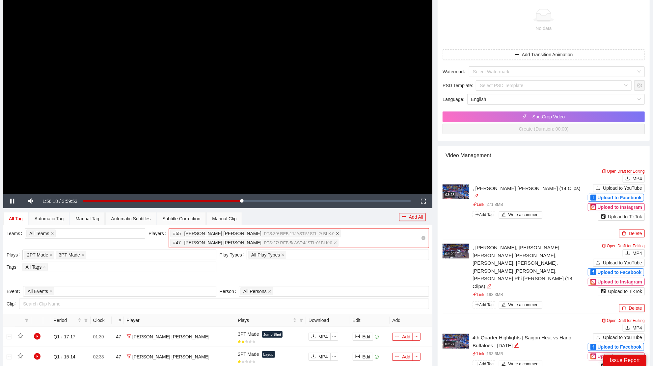
click at [336, 232] on icon "close" at bounding box center [337, 233] width 3 height 3
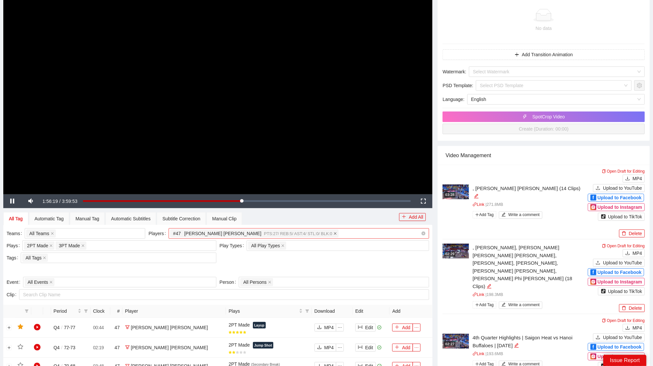
click at [333, 234] on span at bounding box center [334, 233] width 3 height 7
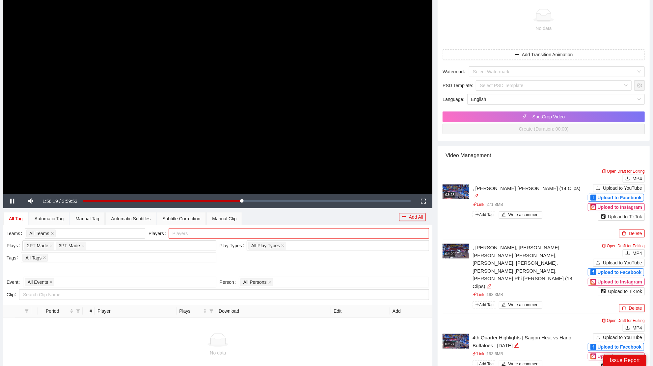
click at [308, 234] on div at bounding box center [295, 234] width 251 height 8
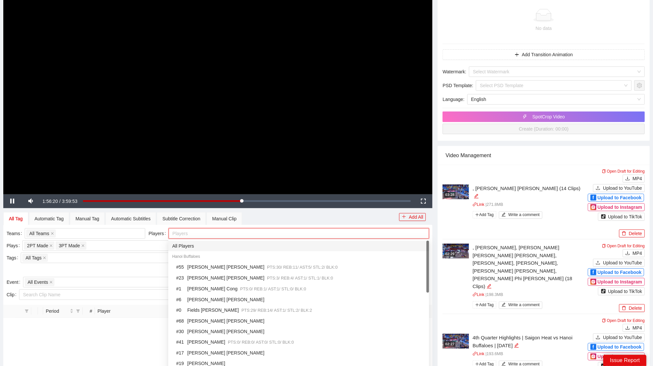
click at [231, 249] on div "All Players" at bounding box center [298, 246] width 253 height 7
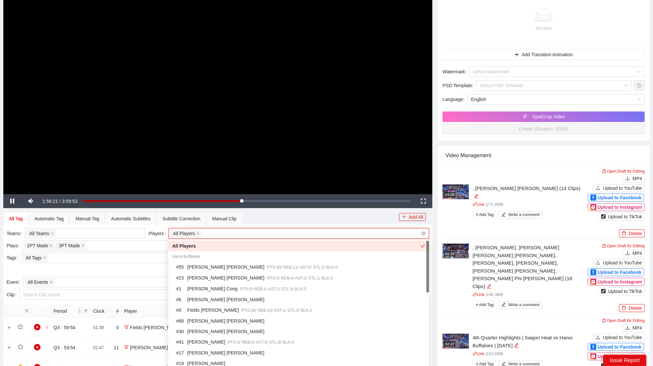
click at [285, 213] on div "All Tag Automatic Tag Manual Tag Automatic Subtitles Subtitle Correction Manual…" at bounding box center [201, 218] width 396 height 13
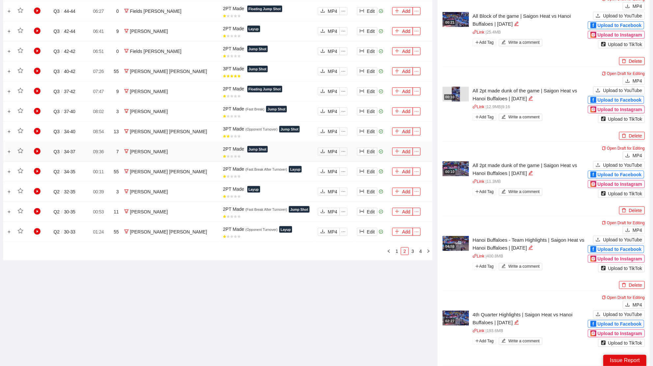
scroll to position [466, 0]
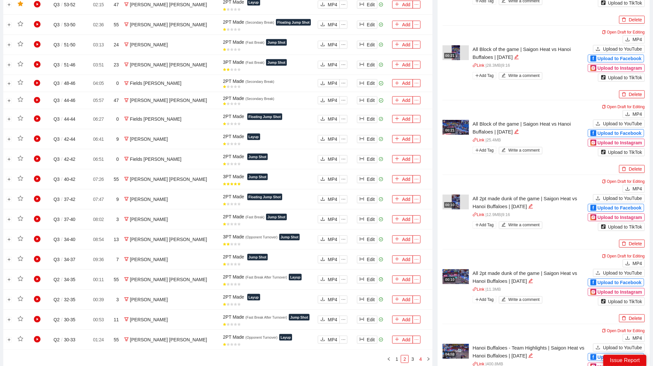
click at [420, 356] on link "4" at bounding box center [420, 359] width 7 height 7
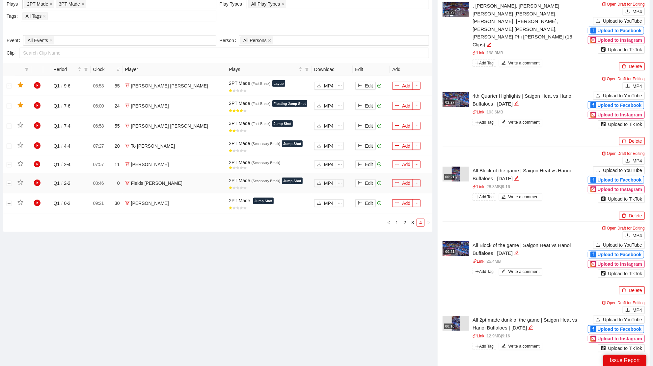
scroll to position [342, 0]
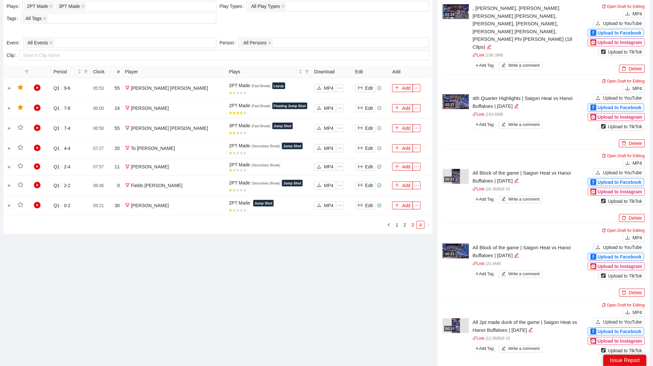
click at [412, 222] on link "3" at bounding box center [412, 225] width 7 height 7
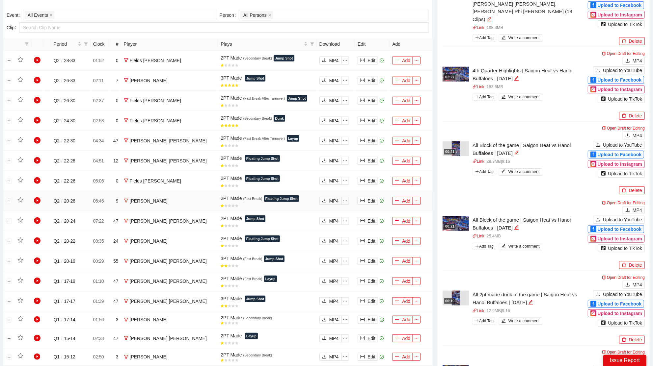
scroll to position [372, 0]
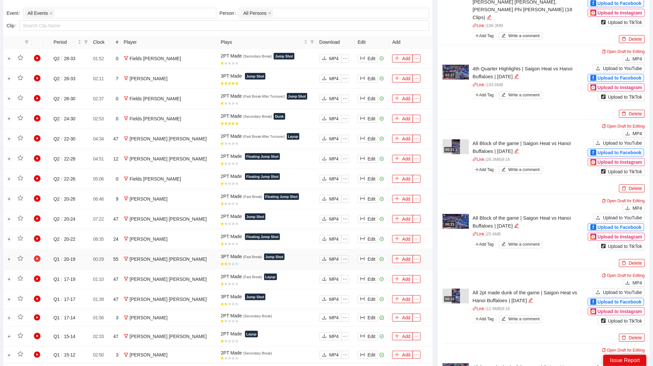
click at [37, 257] on icon "play-circle" at bounding box center [37, 259] width 7 height 7
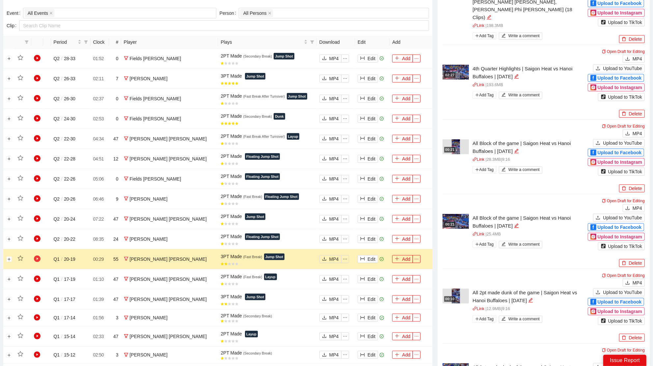
click at [39, 257] on icon "play-circle" at bounding box center [37, 259] width 7 height 7
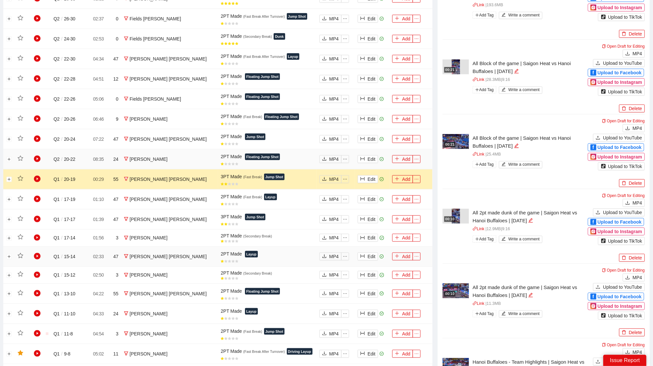
scroll to position [505, 0]
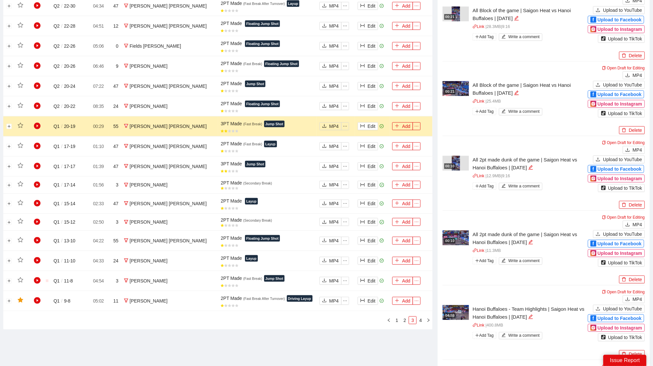
click at [405, 322] on div "Period Clock # Player Plays Download Edit Add Q2 / 28 - 33 01:52 0 Fields Tamyr…" at bounding box center [217, 116] width 429 height 427
click at [405, 319] on link "2" at bounding box center [404, 320] width 7 height 7
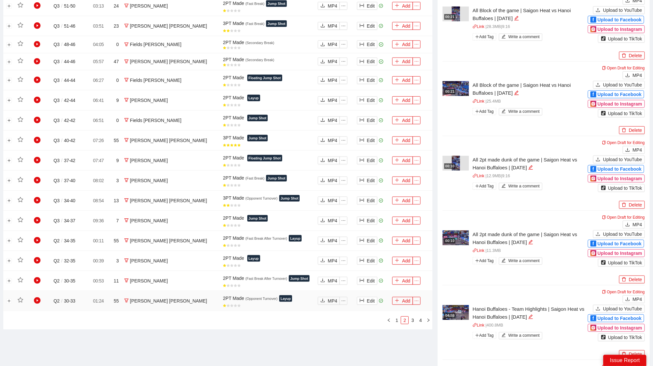
scroll to position [481, 0]
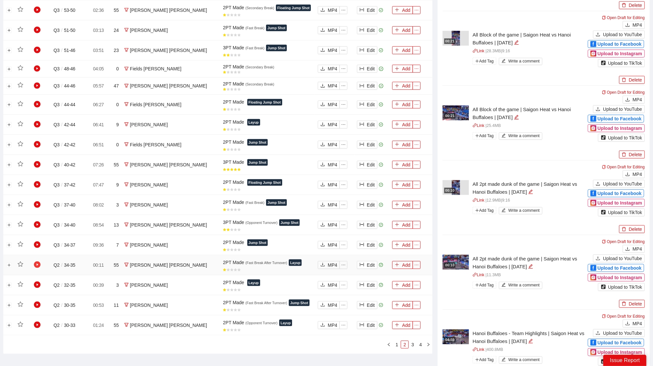
click at [39, 264] on icon "play-circle" at bounding box center [37, 265] width 7 height 7
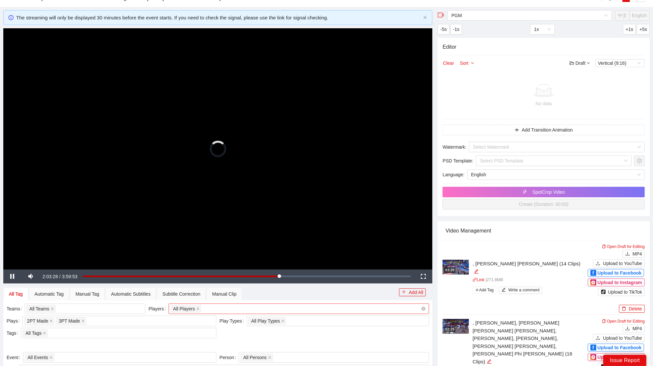
scroll to position [0, 0]
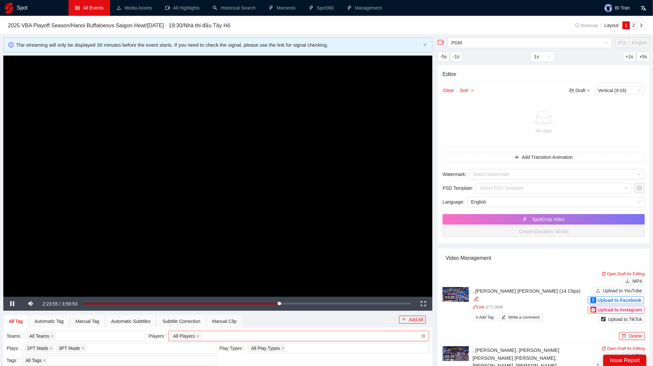
click at [308, 124] on video "Video Player" at bounding box center [217, 176] width 429 height 241
click at [247, 213] on video "Video Player" at bounding box center [217, 176] width 429 height 241
click at [264, 305] on div "Loaded : 60.44% 2:13:11 2:23:59" at bounding box center [247, 304] width 334 height 14
click at [257, 305] on div "Loaded : 55.44% 2:07:53 2:07:53" at bounding box center [247, 304] width 328 height 2
click at [247, 304] on div "Loaded : 53.36% 1:59:56 1:59:56" at bounding box center [247, 304] width 328 height 2
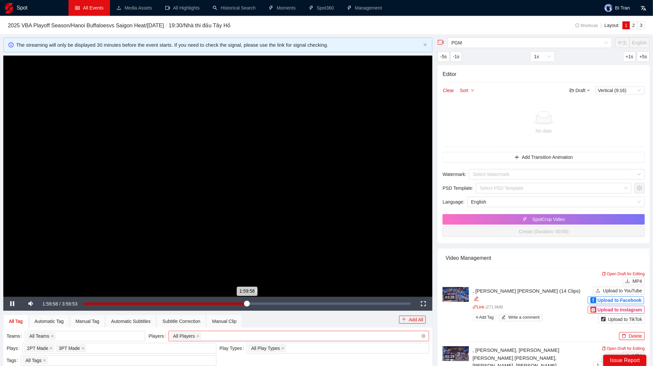
click at [247, 303] on div "1:59:58" at bounding box center [165, 304] width 164 height 2
click at [249, 303] on div "2:03:33" at bounding box center [166, 304] width 166 height 2
click at [263, 303] on div "Loaded : 52.06% 2:11:59 2:03:54" at bounding box center [247, 304] width 328 height 2
click at [273, 305] on div "Loaded : 54.94% 2:19:33 2:19:33" at bounding box center [247, 304] width 328 height 2
click at [278, 305] on div "Loaded : 58.23% 2:23:18 2:23:18" at bounding box center [247, 304] width 334 height 14
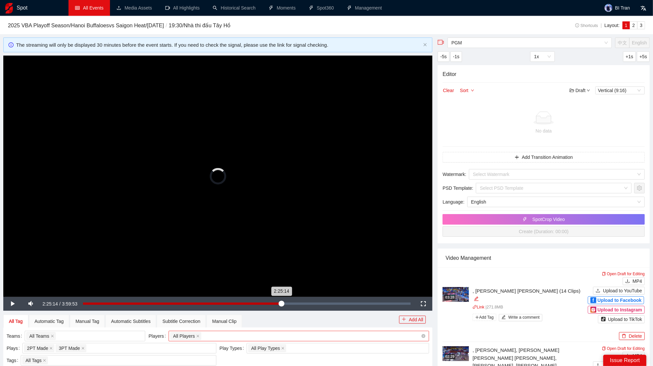
click at [281, 303] on div "2:25:14" at bounding box center [182, 304] width 198 height 2
click at [280, 304] on div "2:24:02" at bounding box center [181, 304] width 197 height 2
click at [274, 306] on div "Loaded : 60.53% 2:19:42 2:19:42" at bounding box center [247, 304] width 334 height 14
click at [274, 303] on div "2:19:45" at bounding box center [178, 304] width 191 height 2
click at [276, 305] on div "2:21:37" at bounding box center [180, 304] width 194 height 2
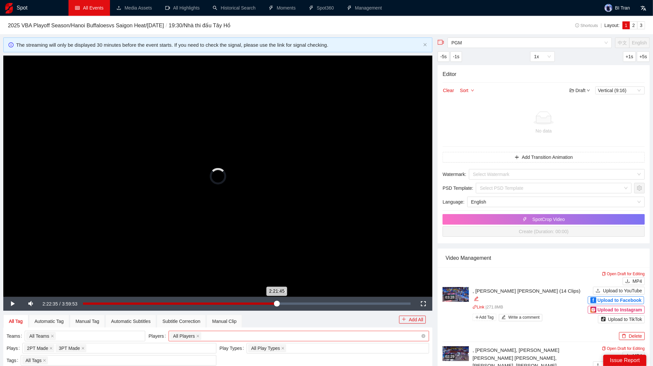
click at [277, 304] on div "2:21:45" at bounding box center [180, 304] width 194 height 2
click at [309, 304] on div "Loaded : 60.57% 2:45:28 2:45:28" at bounding box center [247, 304] width 328 height 2
click at [321, 305] on div "Loaded : 69.03% 2:53:54 2:45:33" at bounding box center [247, 304] width 334 height 14
click at [337, 303] on div "Loaded : 0.00% 3:06:11 2:53:54" at bounding box center [247, 304] width 328 height 2
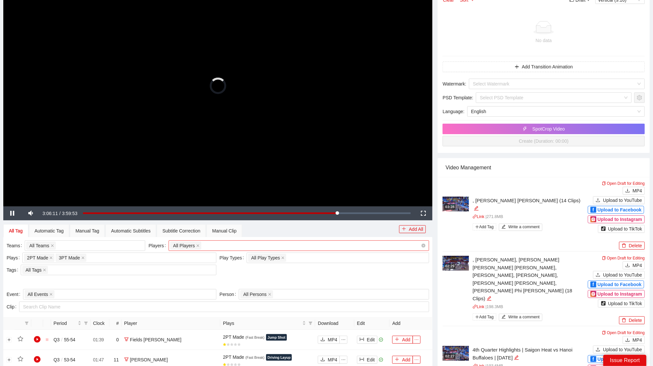
scroll to position [57, 0]
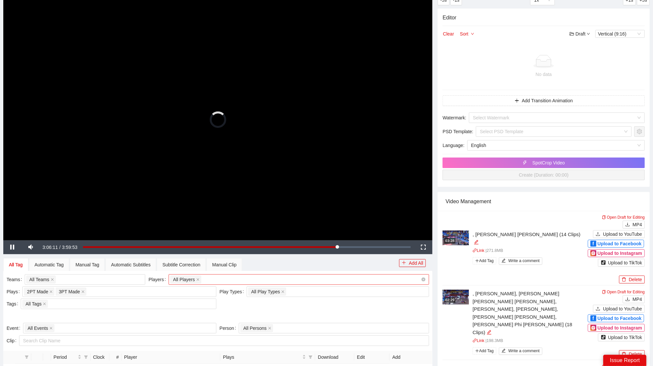
click at [256, 278] on div "All Players" at bounding box center [295, 279] width 251 height 9
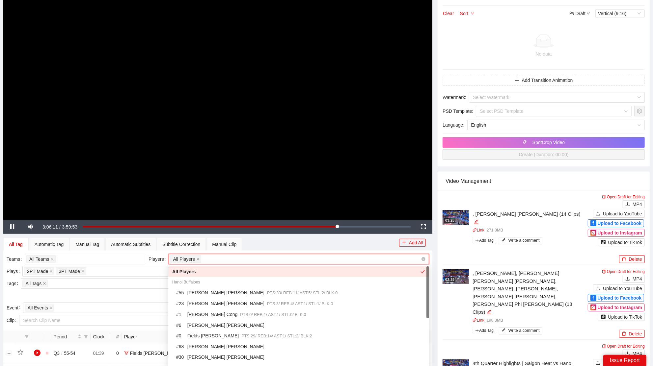
scroll to position [84, 0]
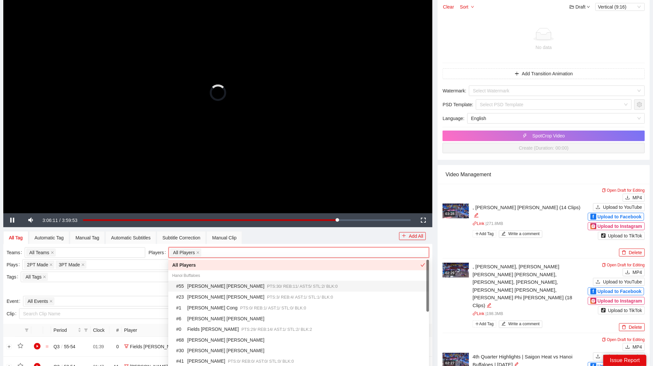
click at [267, 286] on span "PTS: 30 / REB: 11 / AST: 5 / STL: 2 / BLK: 0" at bounding box center [302, 286] width 70 height 5
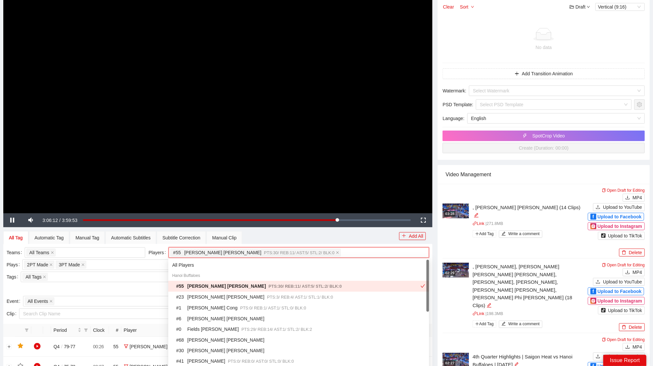
type input "*"
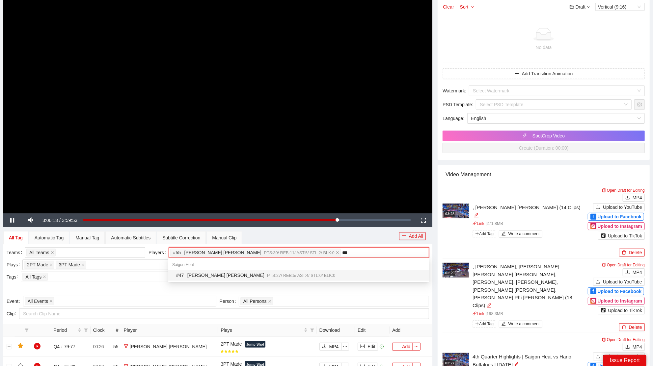
type input "****"
click at [267, 274] on span "PTS: 27 / REB: 5 / AST: 4 / STL: 0 / BLK: 0" at bounding box center [301, 276] width 68 height 5
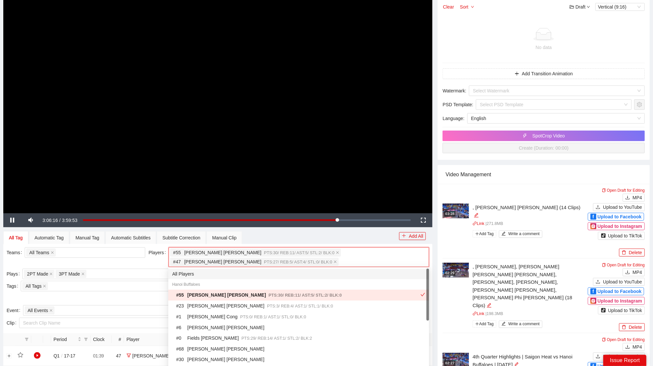
click at [136, 260] on div "Teams All Teams" at bounding box center [76, 258] width 142 height 21
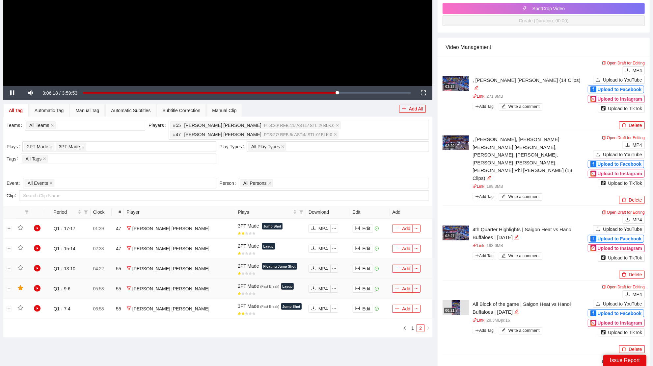
scroll to position [252, 0]
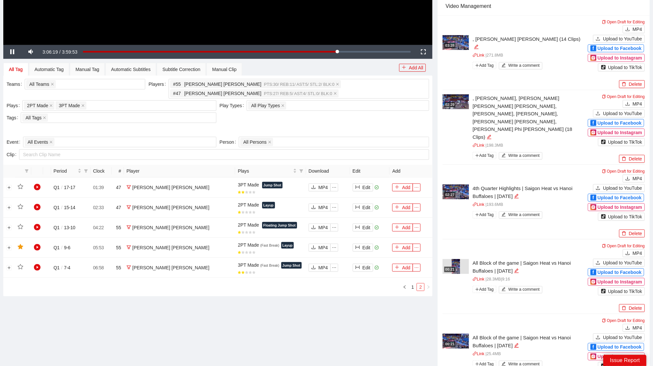
click at [416, 286] on li "2" at bounding box center [420, 287] width 8 height 8
click at [360, 248] on button "Edit" at bounding box center [363, 248] width 20 height 8
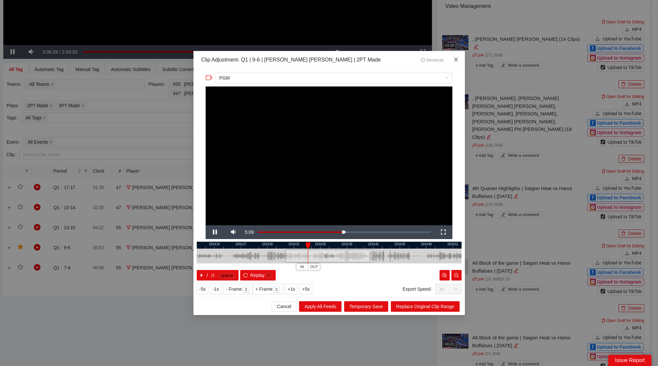
click at [457, 62] on icon "close" at bounding box center [456, 59] width 5 height 5
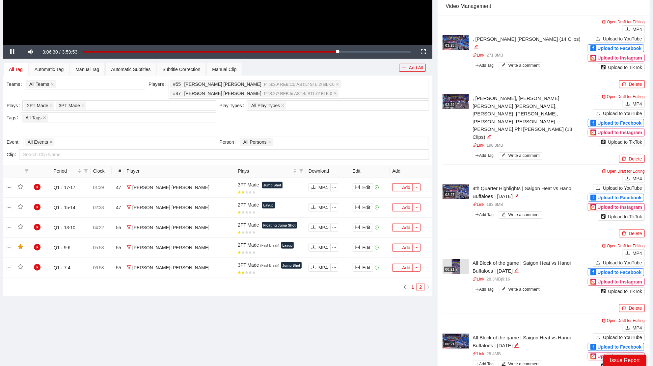
click at [411, 285] on link "1" at bounding box center [412, 287] width 7 height 7
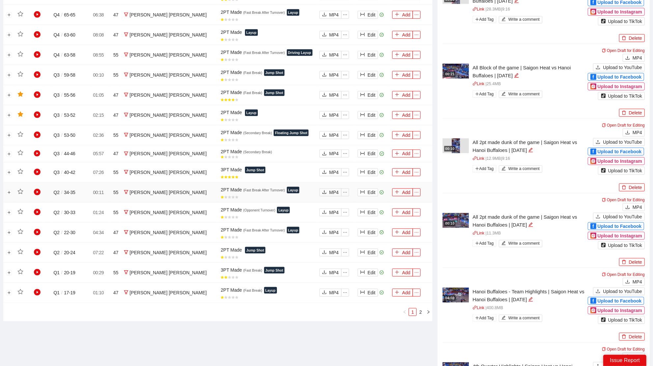
scroll to position [520, 0]
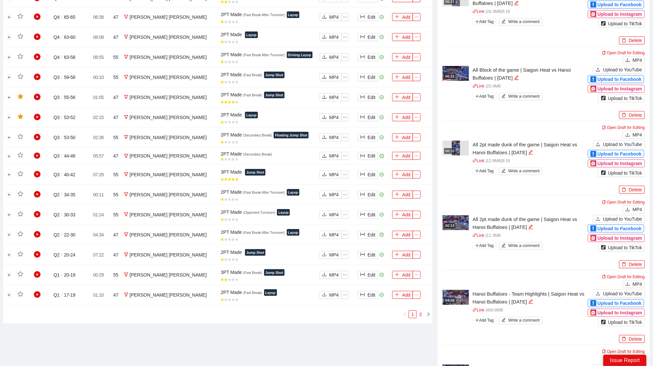
click at [420, 312] on link "2" at bounding box center [420, 314] width 7 height 7
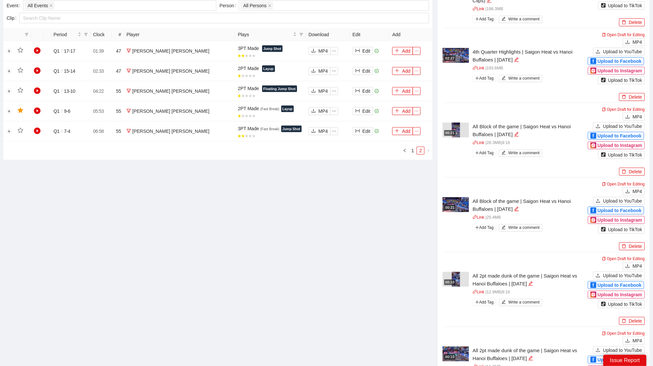
scroll to position [385, 0]
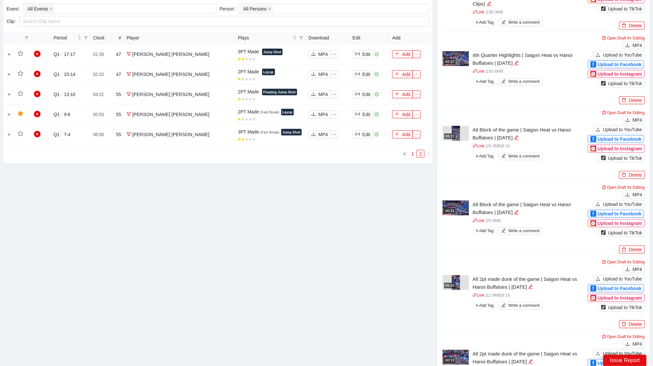
click at [412, 153] on link "1" at bounding box center [412, 153] width 7 height 7
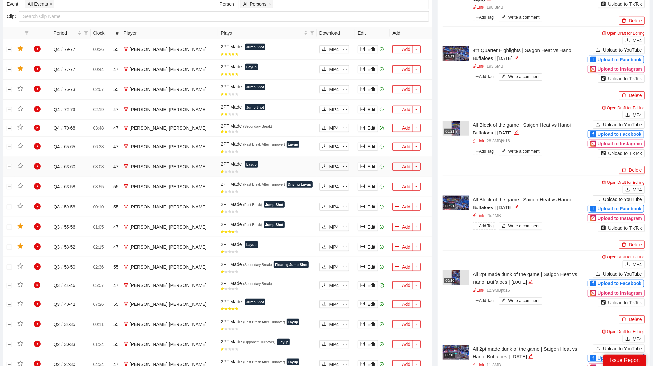
scroll to position [388, 0]
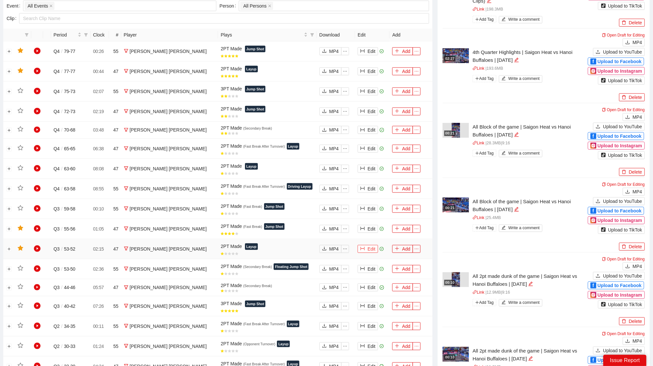
click at [365, 245] on button "Edit" at bounding box center [367, 249] width 20 height 8
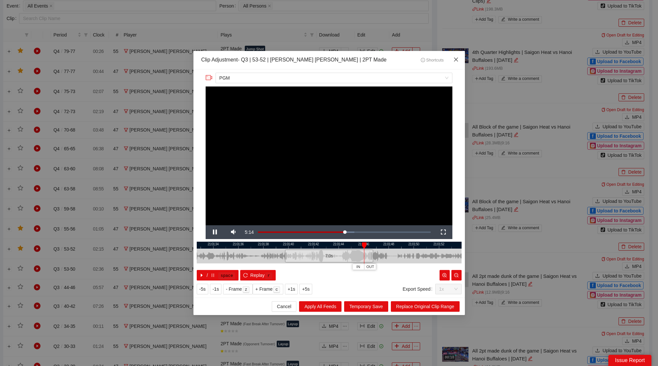
click at [456, 60] on icon "close" at bounding box center [456, 59] width 5 height 5
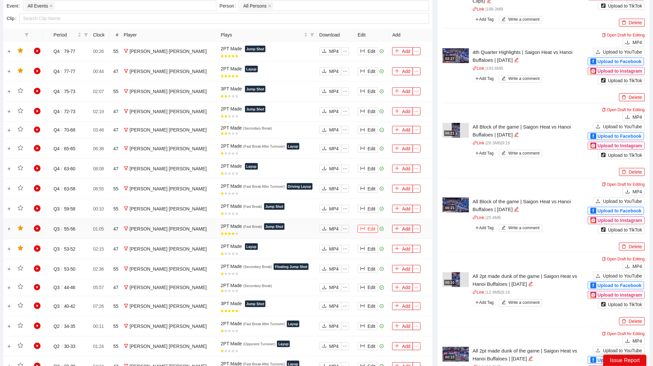
click at [367, 229] on button "Edit" at bounding box center [367, 229] width 20 height 8
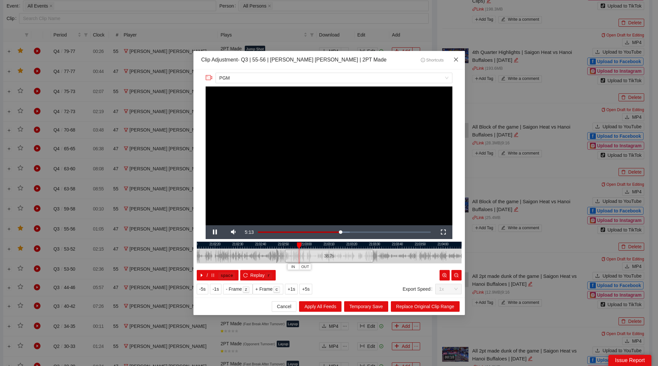
click at [456, 58] on icon "close" at bounding box center [456, 59] width 5 height 5
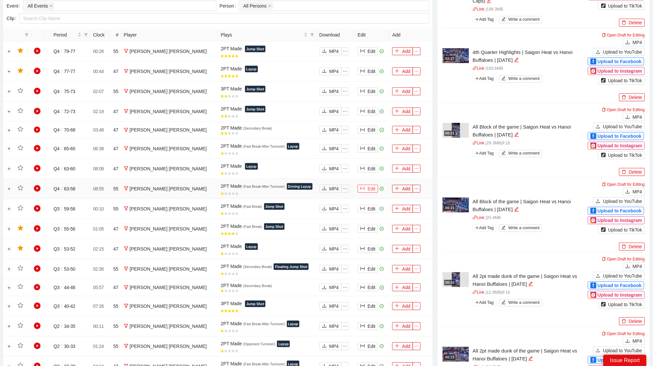
click at [370, 185] on button "Edit" at bounding box center [367, 189] width 20 height 8
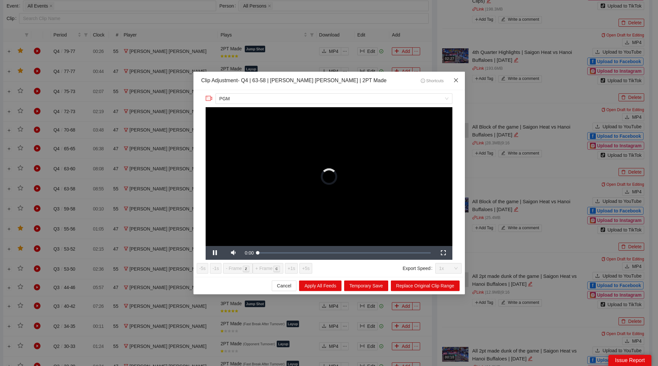
click at [456, 81] on icon "close" at bounding box center [456, 80] width 4 height 4
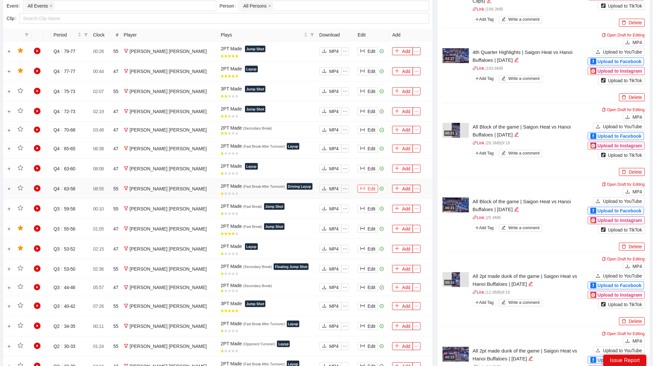
click at [363, 188] on button "Edit" at bounding box center [367, 189] width 20 height 8
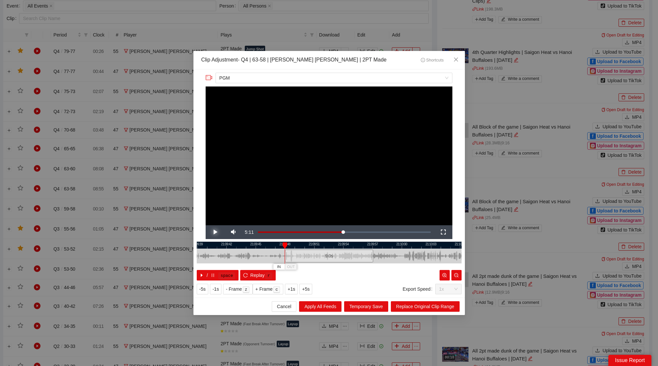
click at [217, 232] on span "Video Player" at bounding box center [215, 232] width 18 height 0
click at [457, 61] on icon "close" at bounding box center [456, 60] width 4 height 4
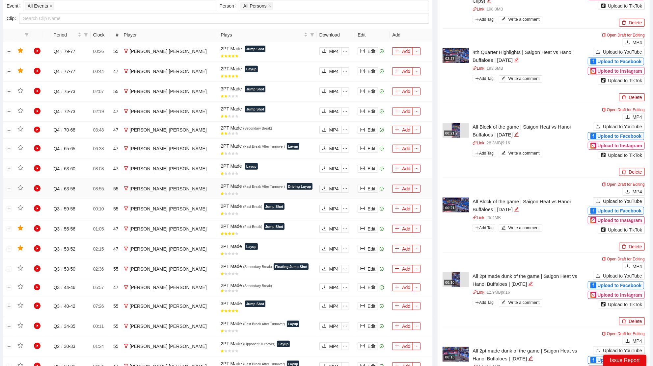
click at [19, 185] on icon "star" at bounding box center [20, 187] width 6 height 5
click at [365, 90] on button "Edit" at bounding box center [367, 92] width 20 height 8
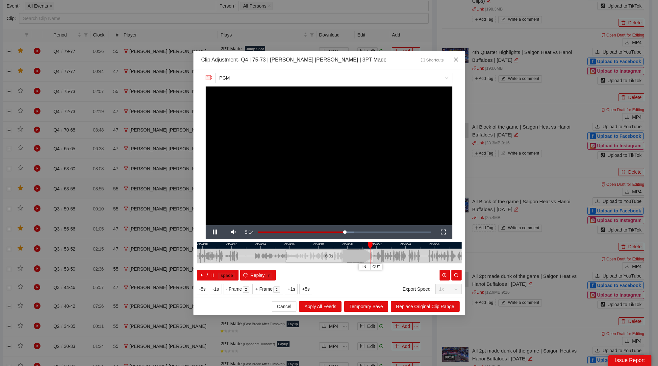
click at [458, 59] on icon "close" at bounding box center [456, 59] width 5 height 5
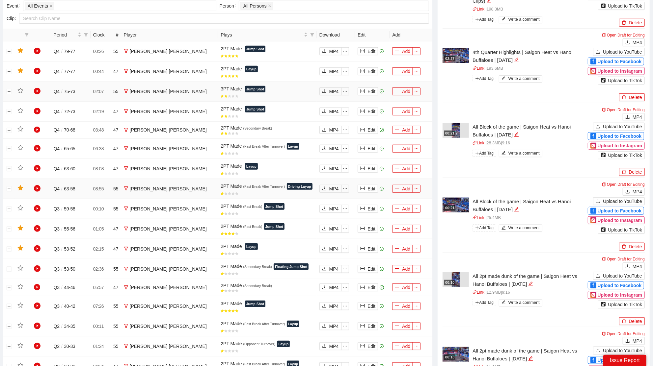
click at [23, 89] on td at bounding box center [23, 92] width 16 height 20
click at [23, 89] on icon "star" at bounding box center [20, 91] width 6 height 6
click at [368, 51] on button "Edit" at bounding box center [367, 51] width 20 height 8
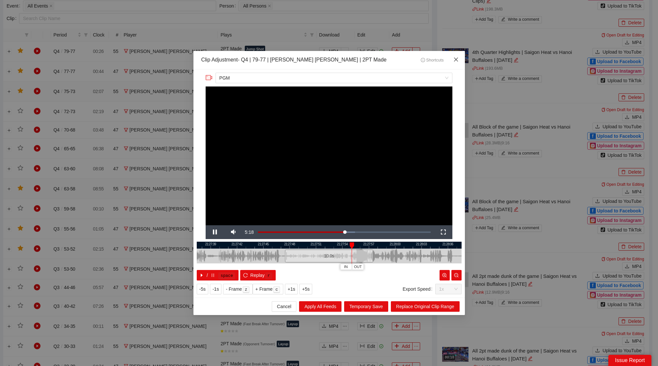
click at [452, 60] on span "Close" at bounding box center [456, 60] width 18 height 18
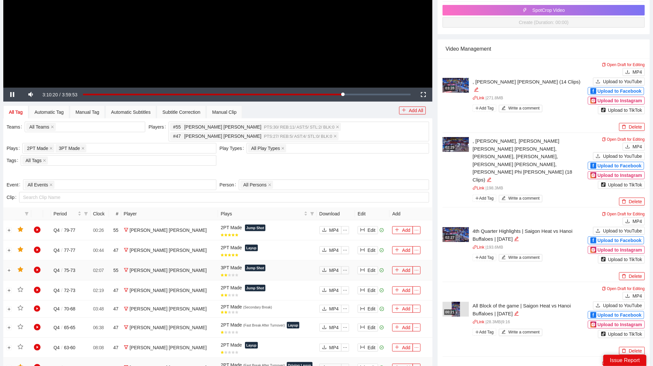
scroll to position [0, 0]
